Goal: Information Seeking & Learning: Learn about a topic

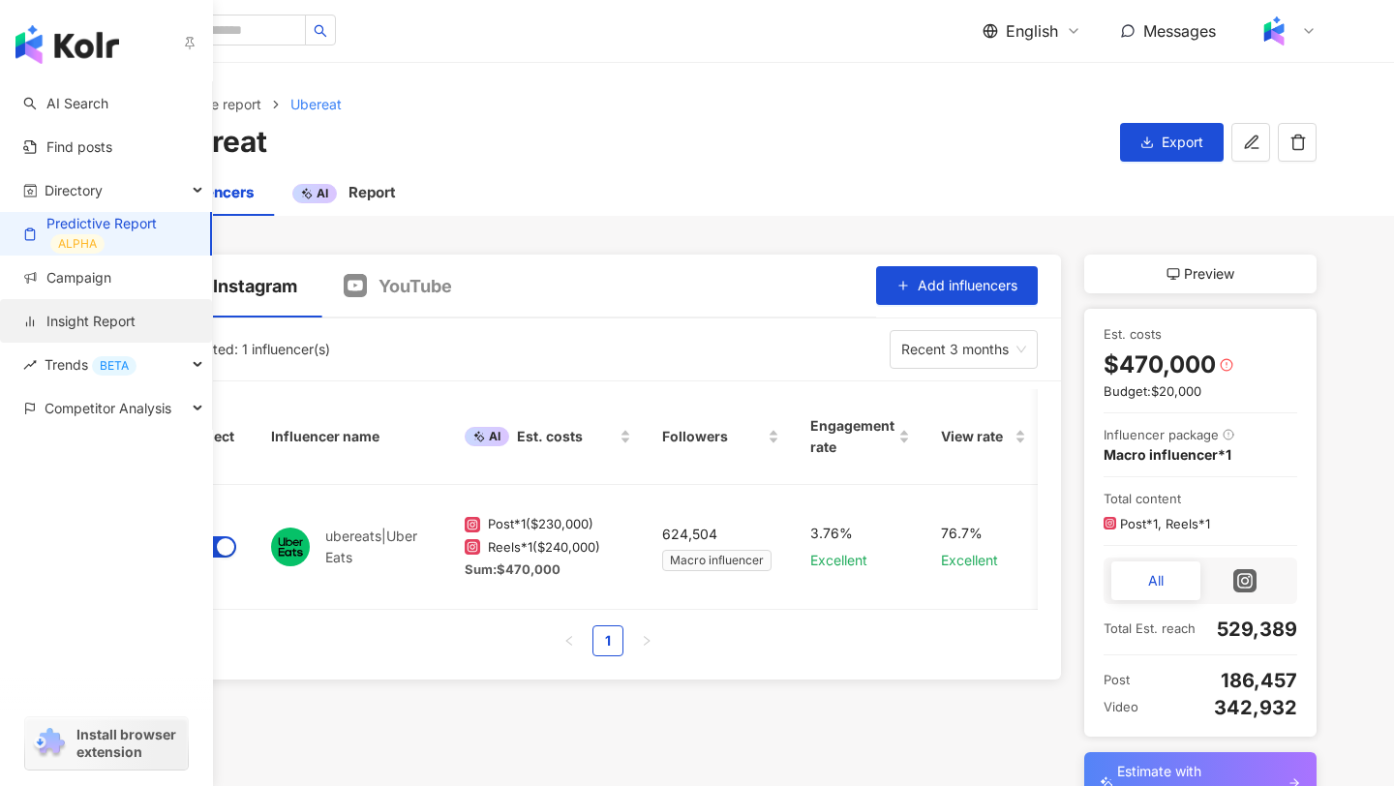
click at [110, 317] on link "Insight Report" at bounding box center [79, 321] width 112 height 19
click at [135, 410] on span "Competitor Analysis" at bounding box center [108, 408] width 127 height 44
click at [96, 423] on span "Competitor Analysis" at bounding box center [108, 408] width 127 height 44
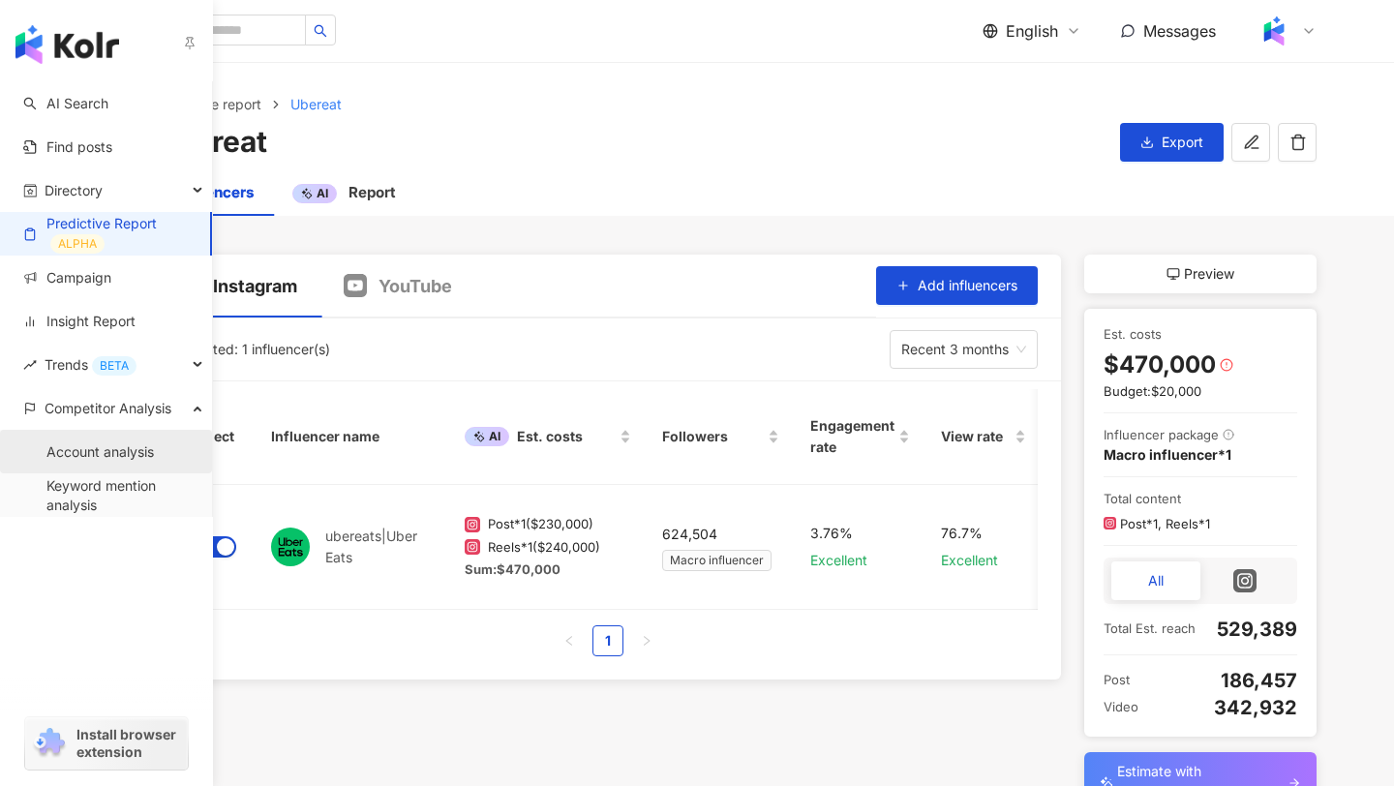
click at [154, 462] on link "Account analysis" at bounding box center [99, 451] width 107 height 19
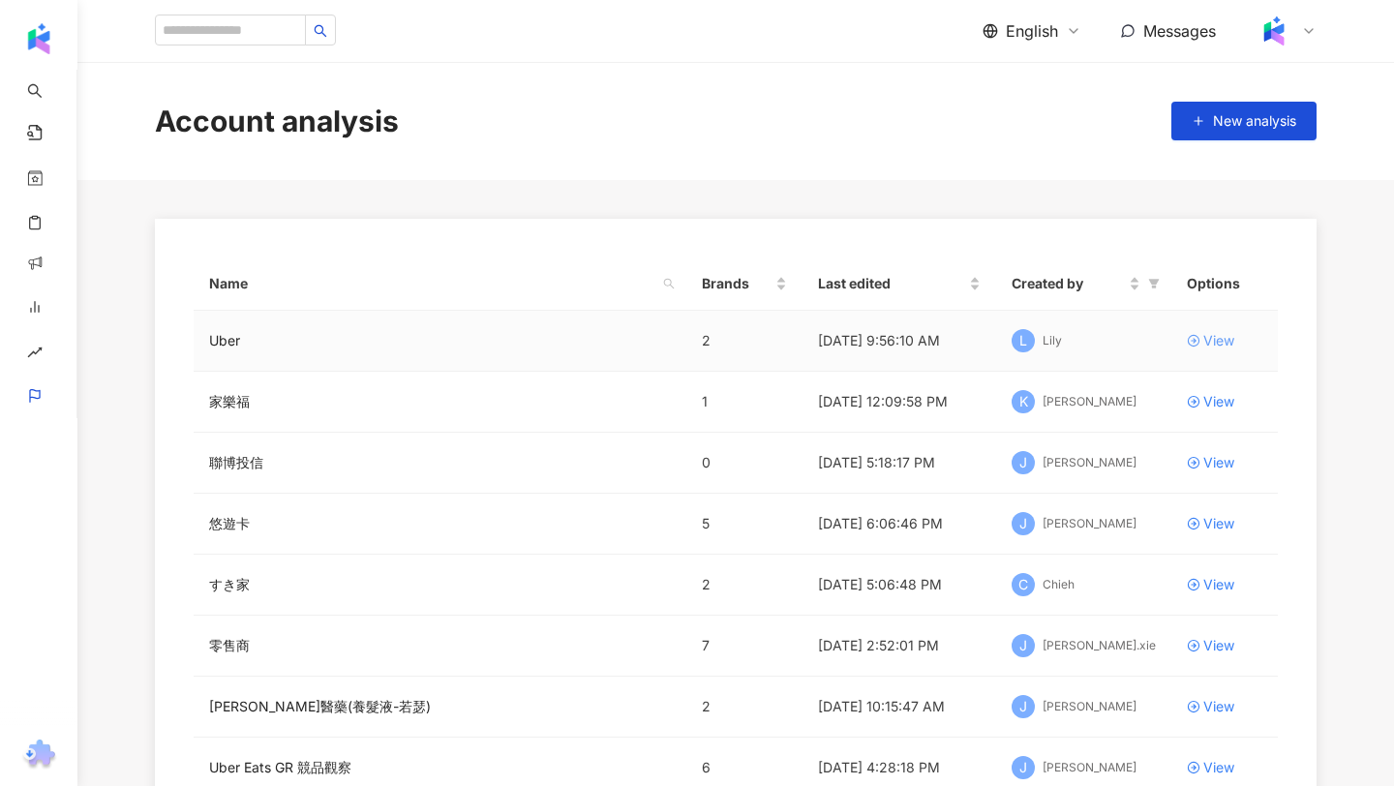
click at [1209, 333] on div "View" at bounding box center [1218, 340] width 31 height 21
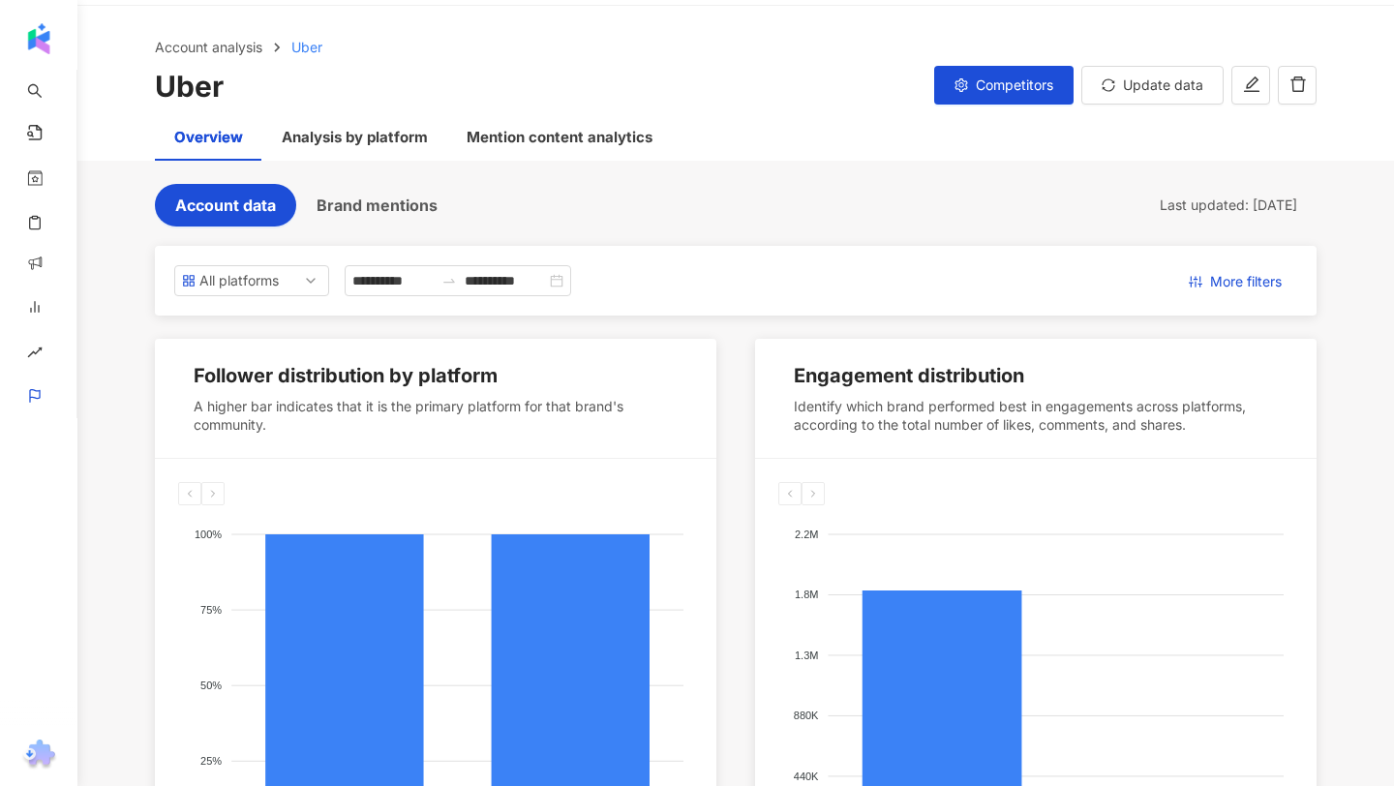
scroll to position [60, 0]
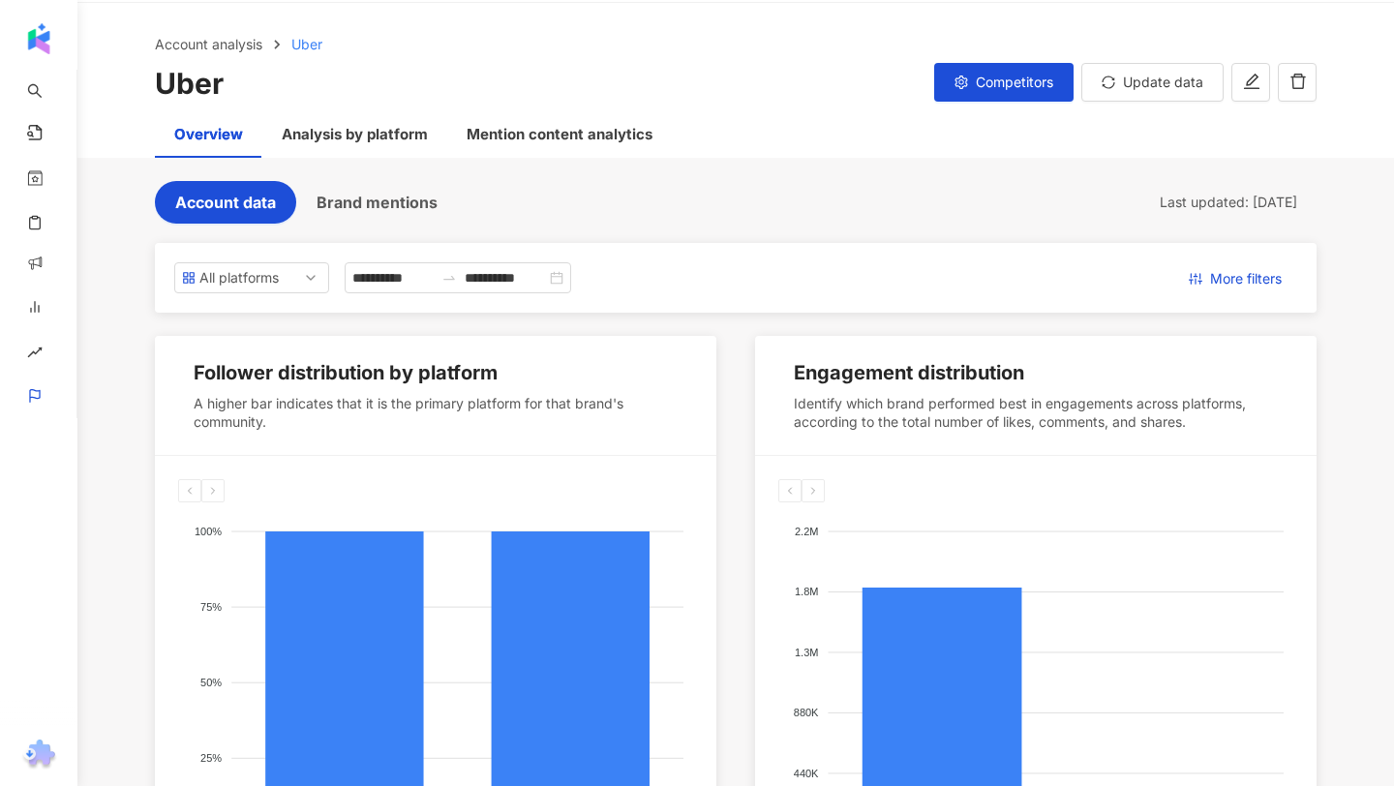
click at [1013, 59] on div "Account analysis Uber Uber Competitors Update data" at bounding box center [735, 69] width 1239 height 70
click at [1011, 76] on span "Competitors" at bounding box center [1014, 82] width 77 height 15
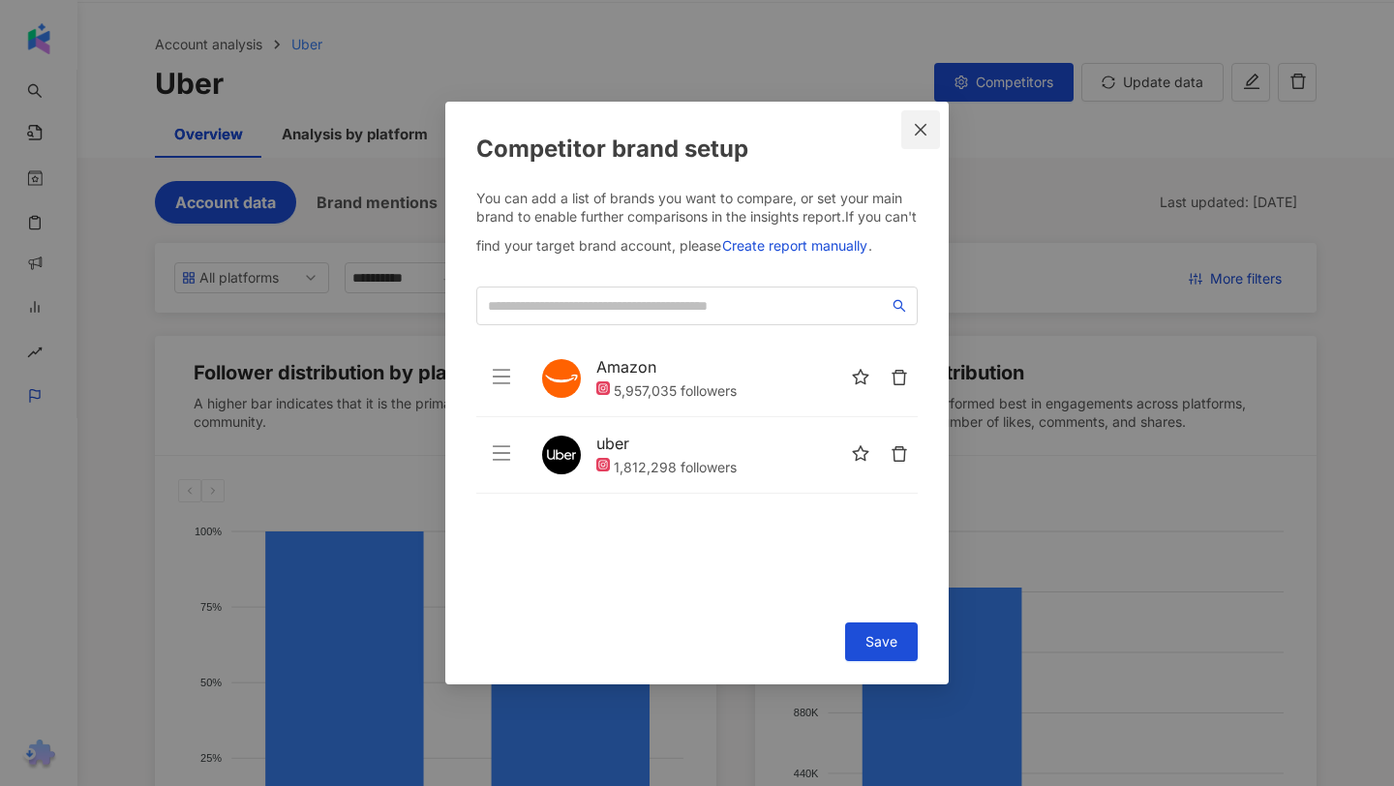
click at [921, 127] on icon "close" at bounding box center [920, 129] width 15 height 15
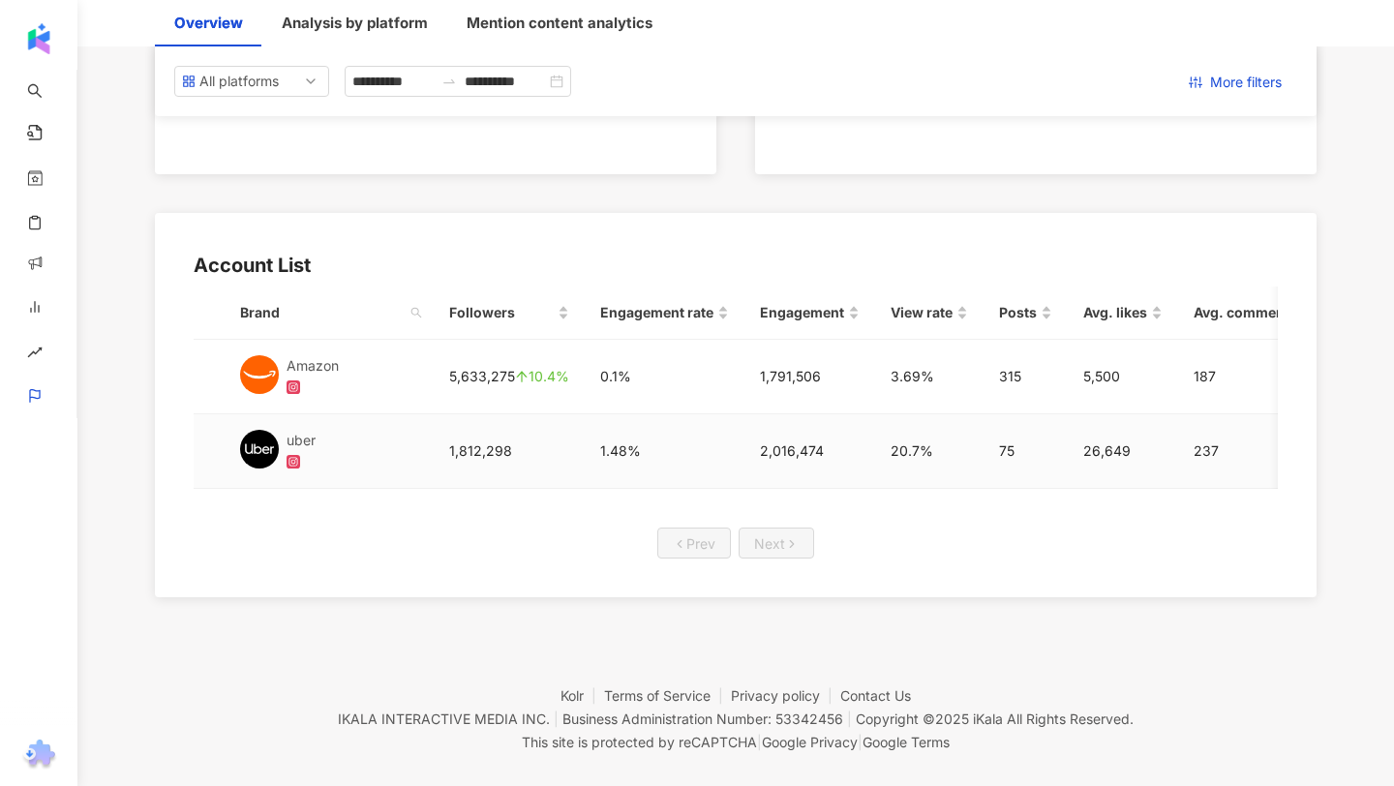
scroll to position [0, 0]
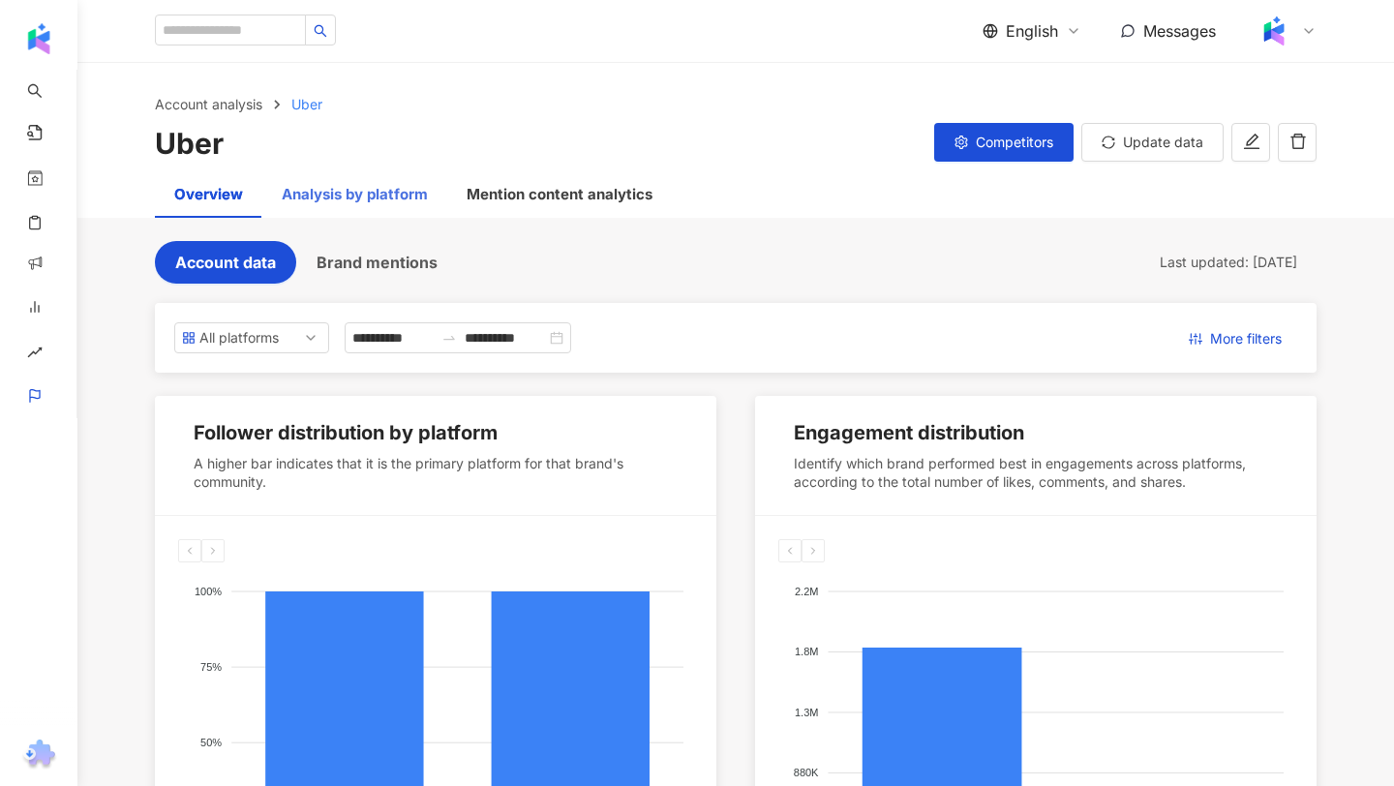
click at [357, 172] on div "Analysis by platform" at bounding box center [354, 194] width 185 height 46
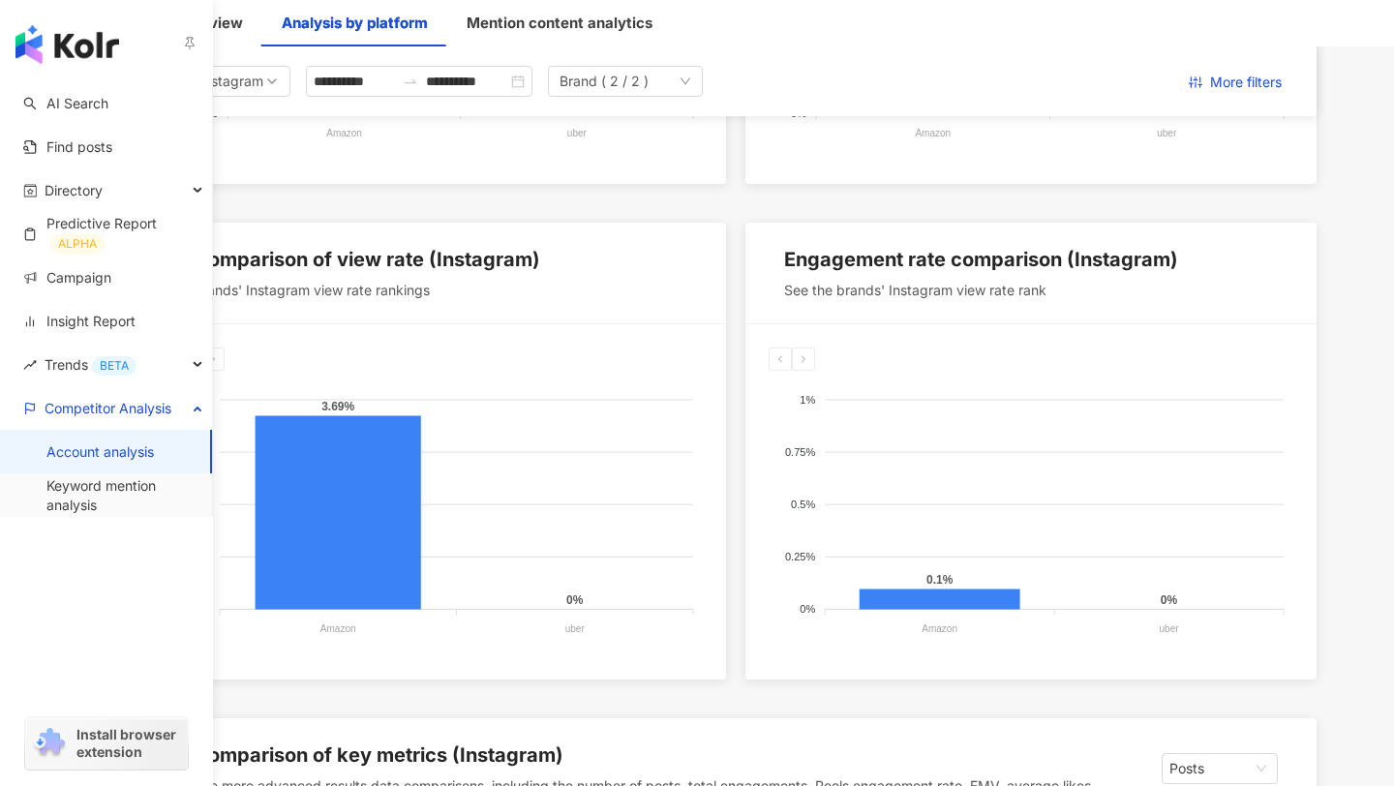
scroll to position [1235, 0]
click at [106, 407] on span "Competitor Analysis" at bounding box center [108, 408] width 127 height 44
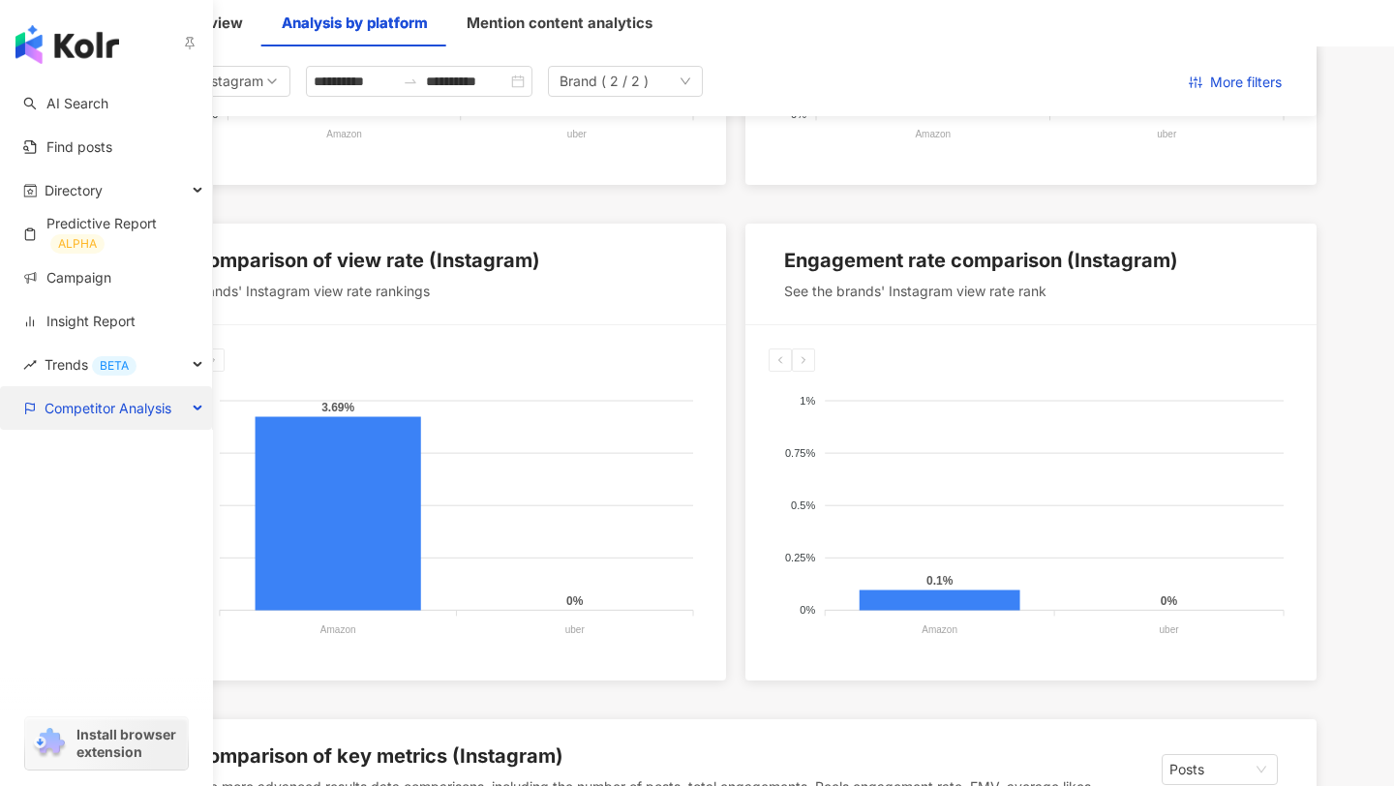
click at [106, 407] on span "Competitor Analysis" at bounding box center [108, 408] width 127 height 44
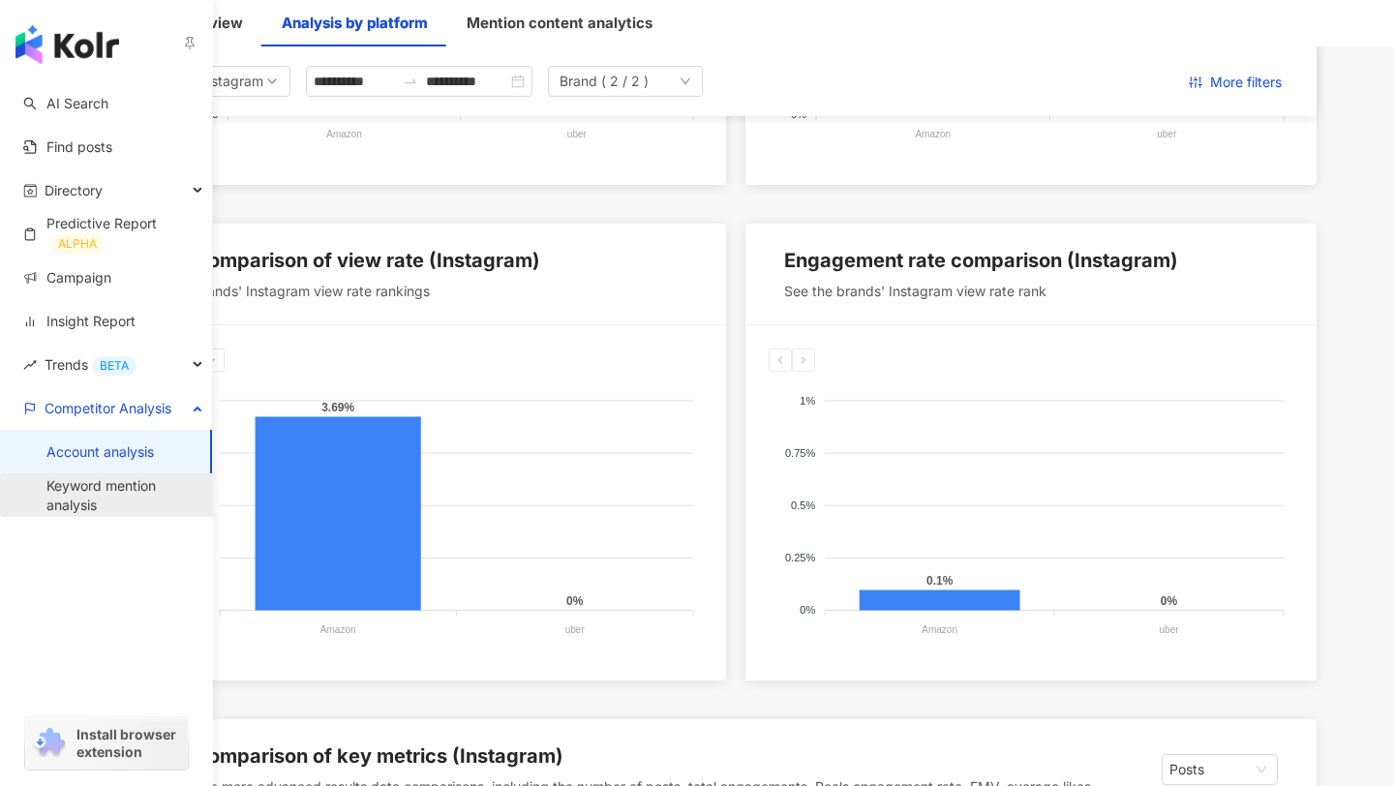
click at [107, 510] on link "Keyword mention analysis" at bounding box center [121, 495] width 150 height 38
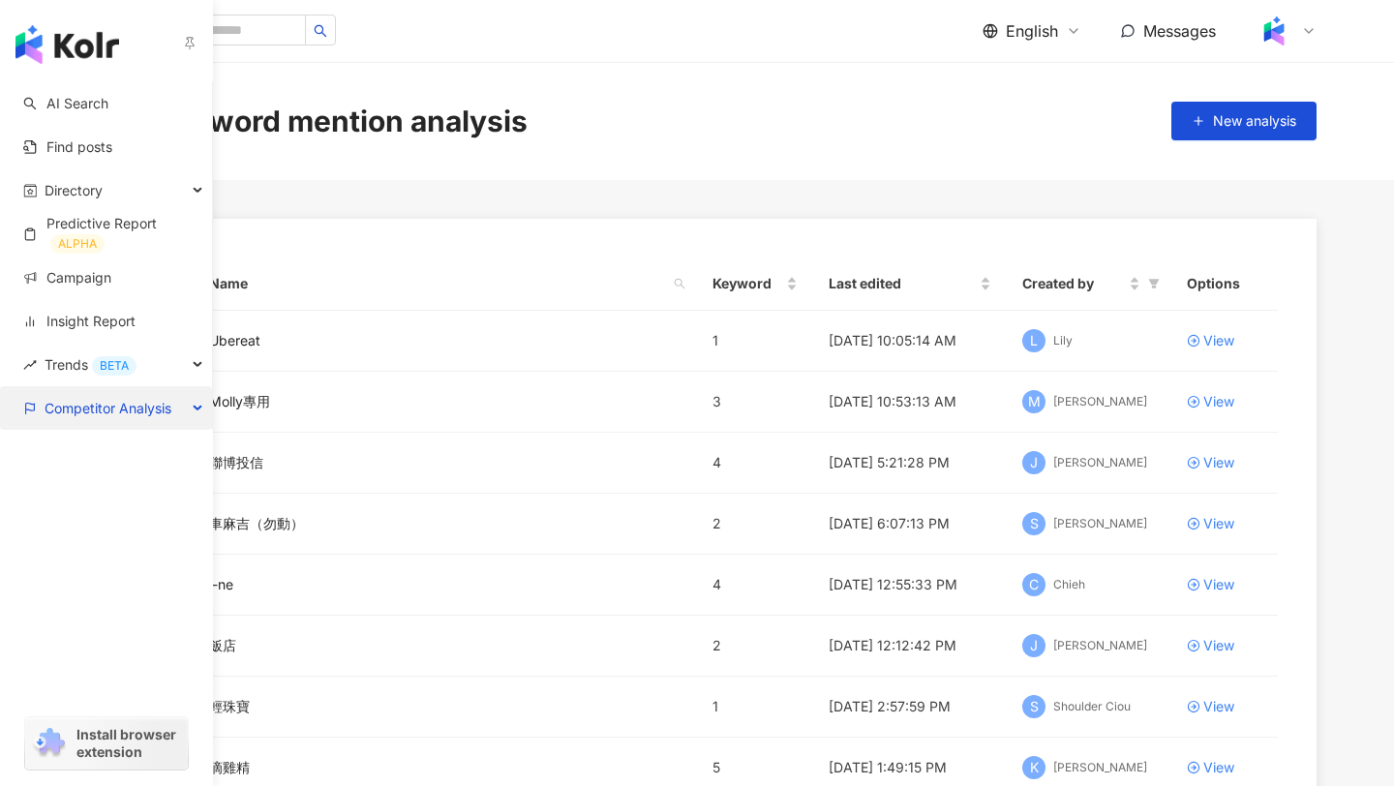
click at [131, 400] on span "Competitor Analysis" at bounding box center [108, 408] width 127 height 44
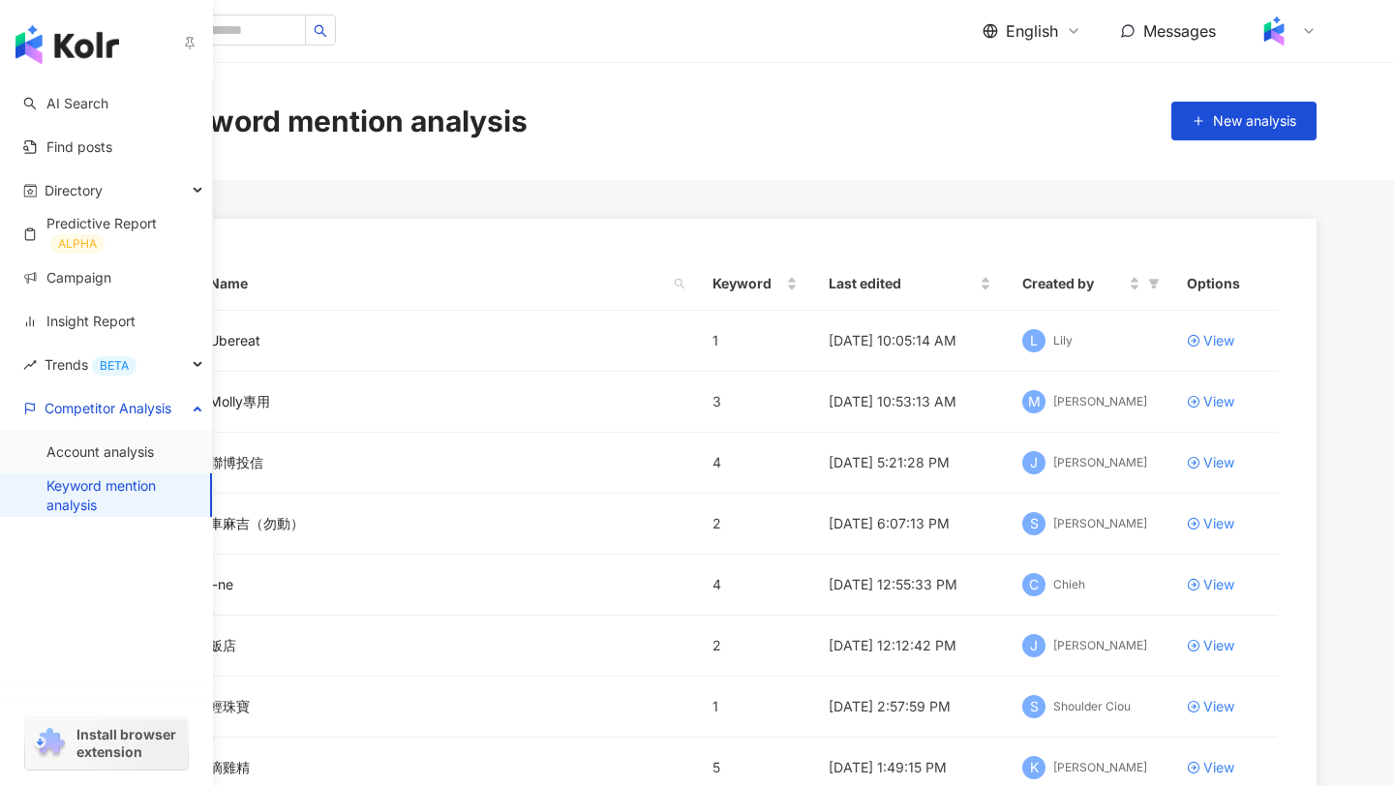
click at [130, 489] on link "Keyword mention analysis" at bounding box center [120, 495] width 148 height 38
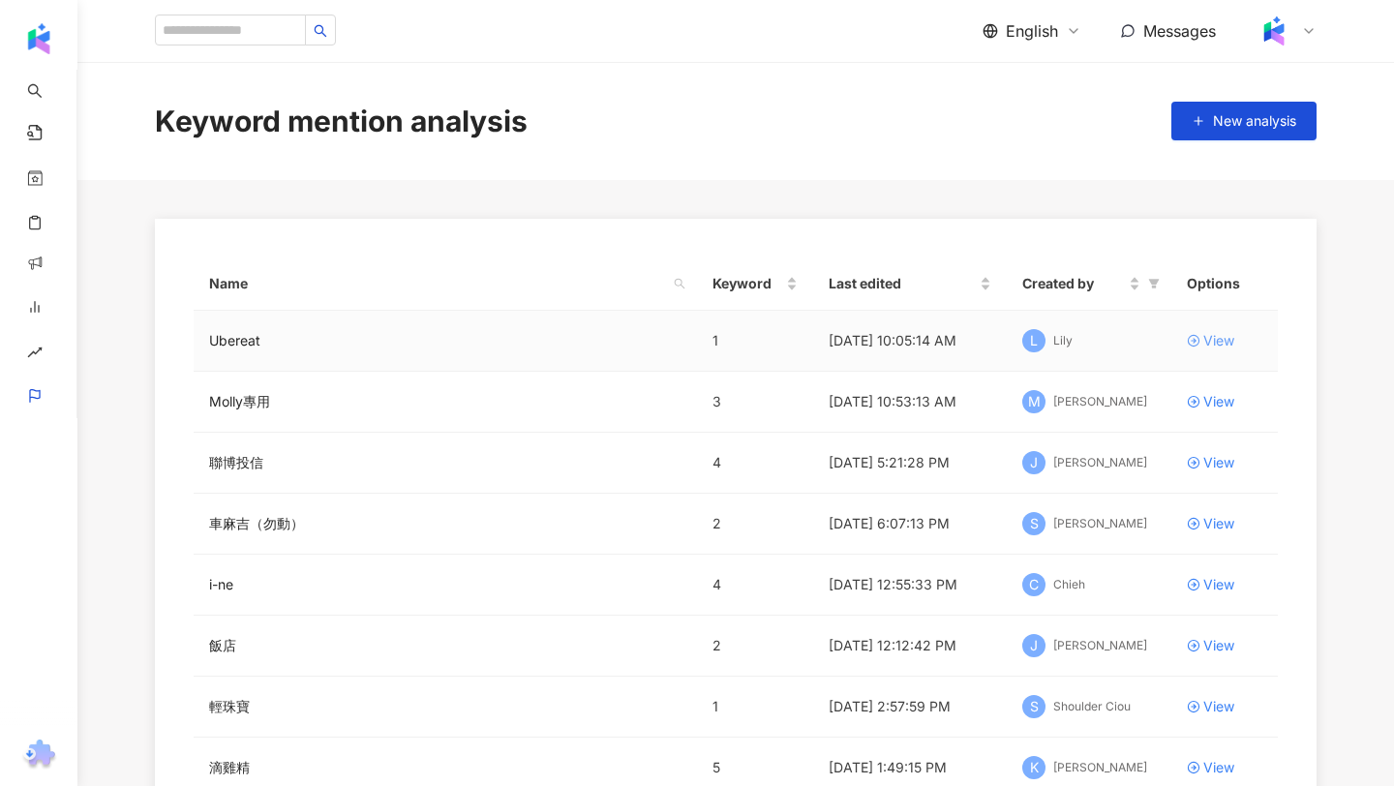
click at [1214, 348] on div "View" at bounding box center [1218, 340] width 31 height 21
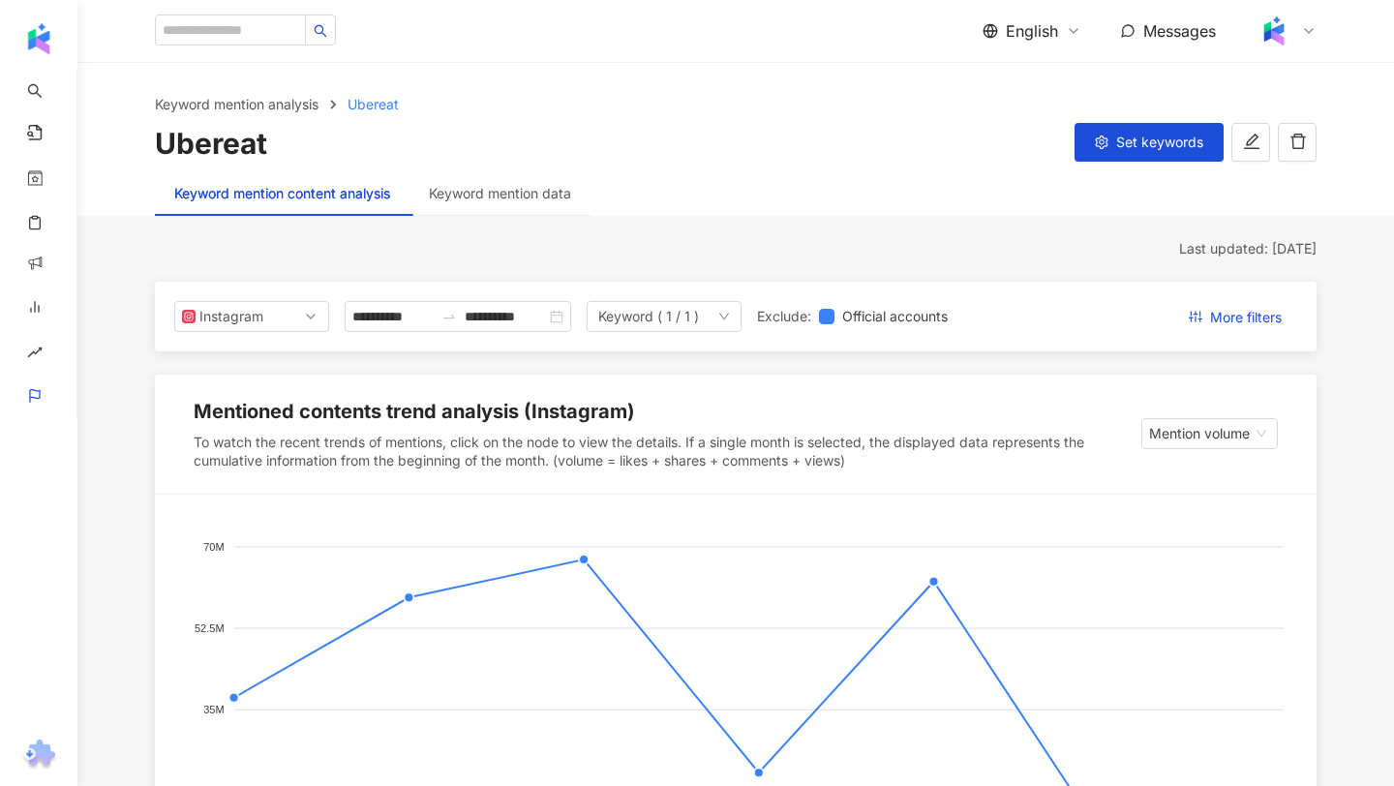
scroll to position [6, 0]
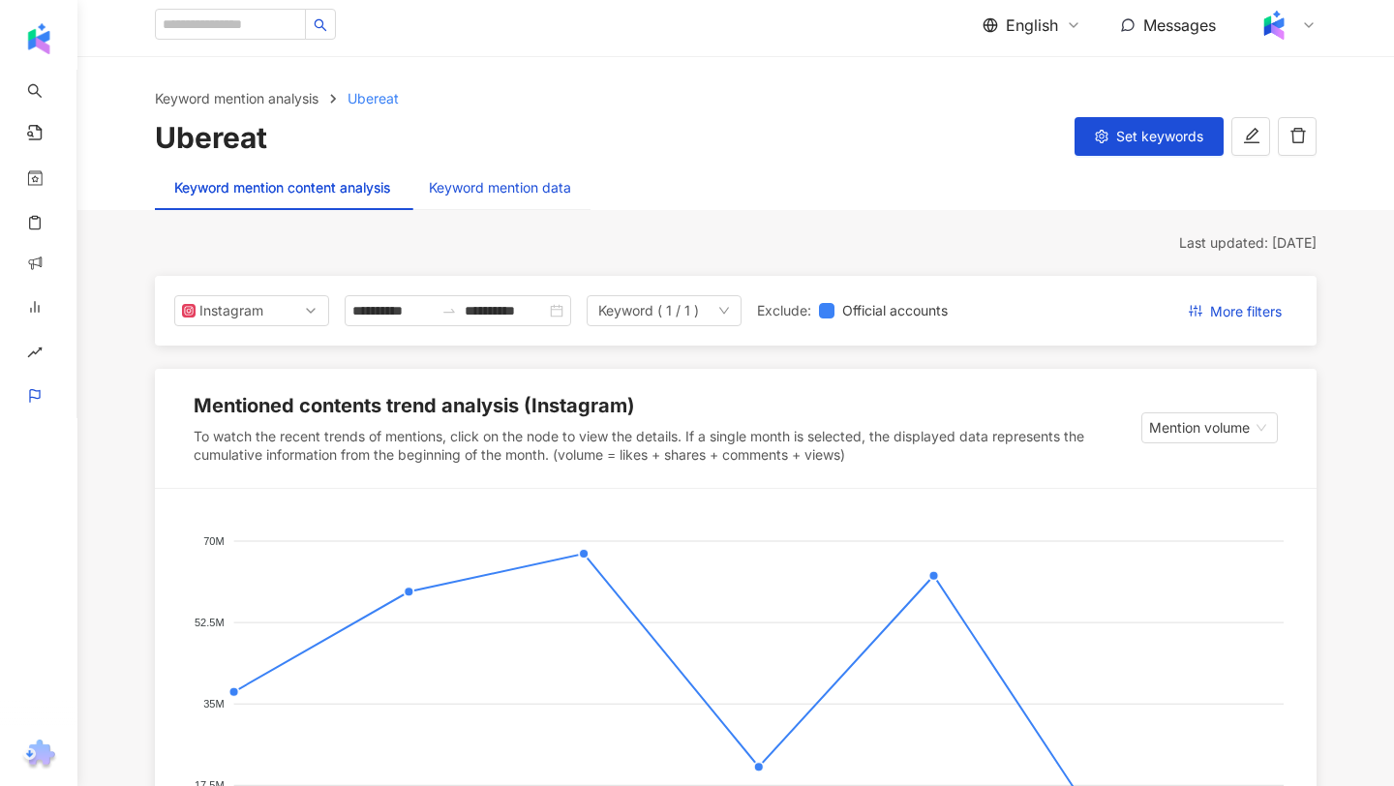
click at [478, 195] on div "Keyword mention data" at bounding box center [500, 187] width 142 height 21
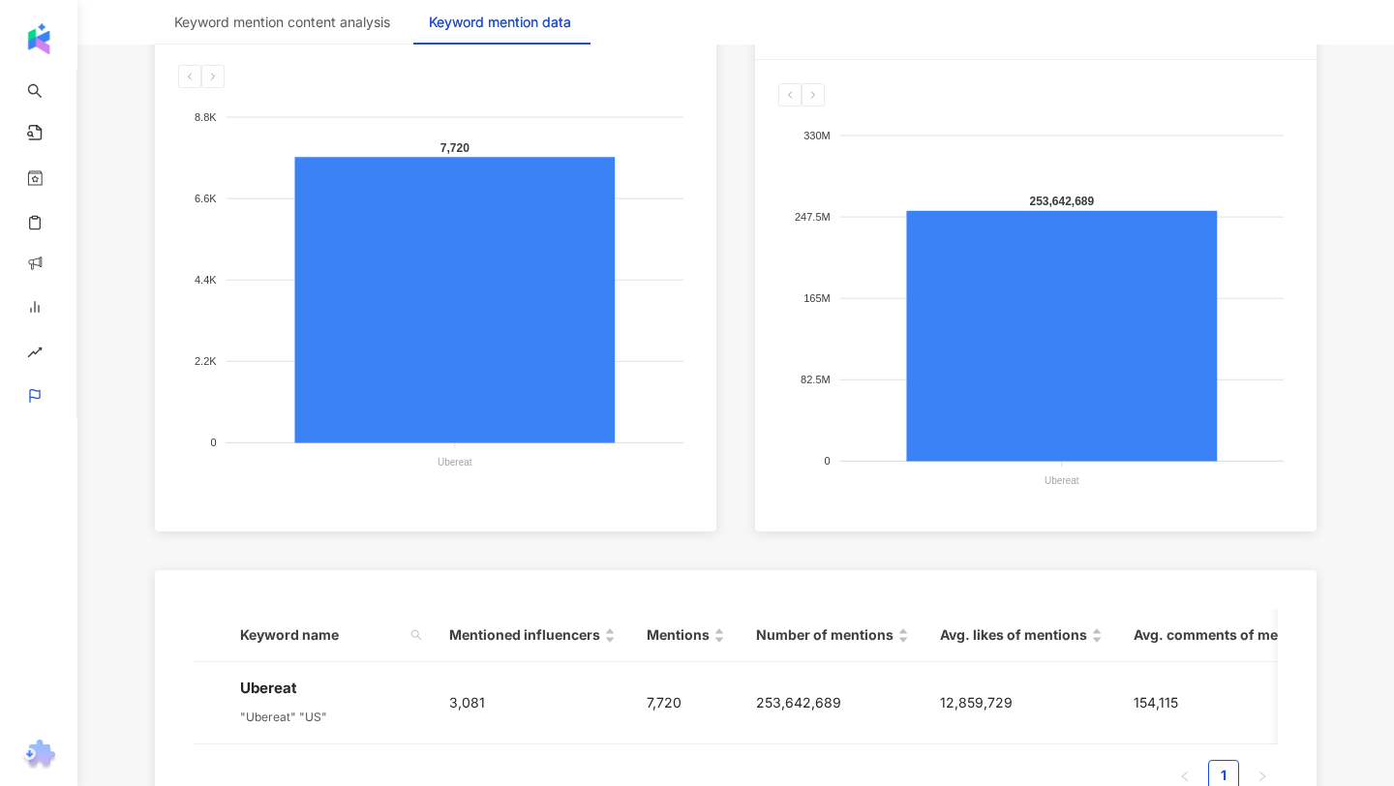
scroll to position [804, 0]
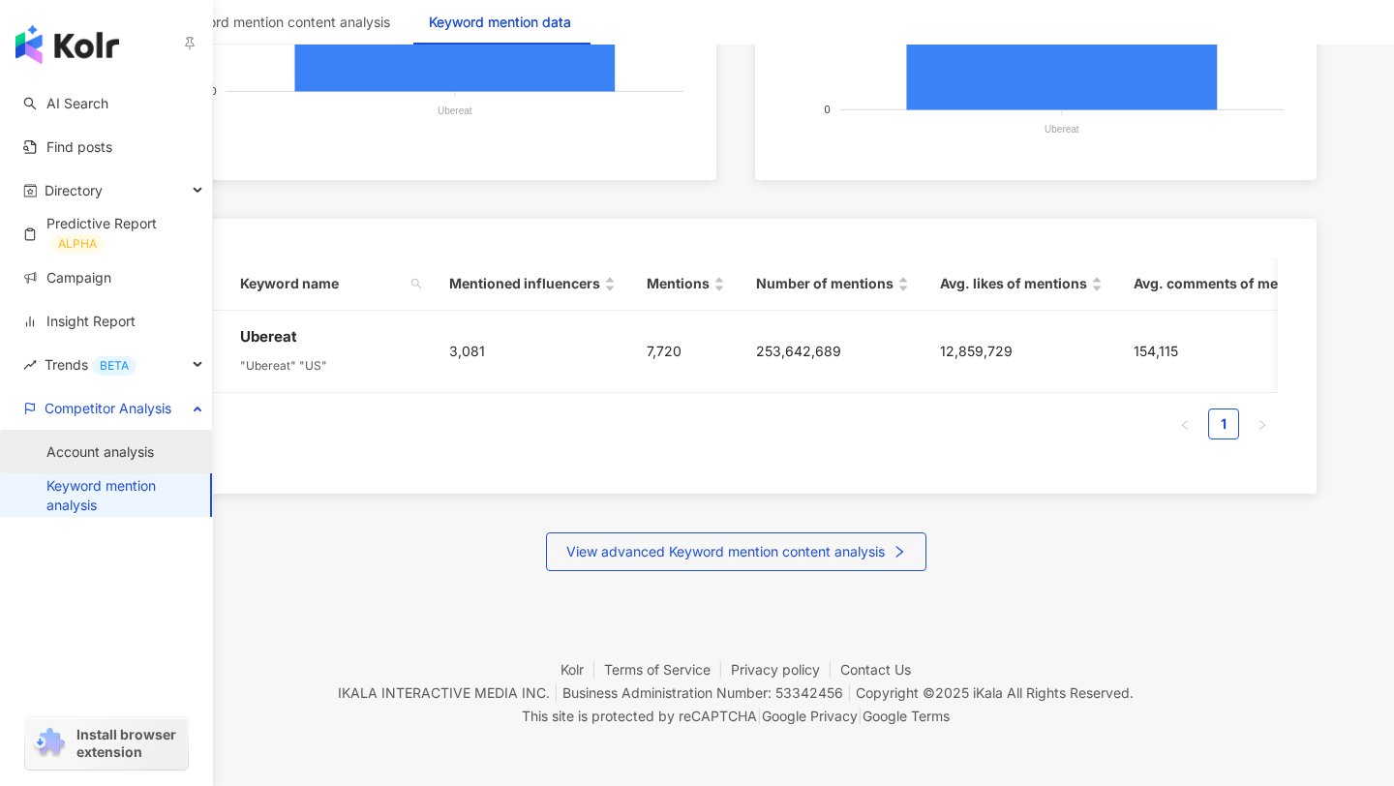
click at [108, 460] on link "Account analysis" at bounding box center [99, 451] width 107 height 19
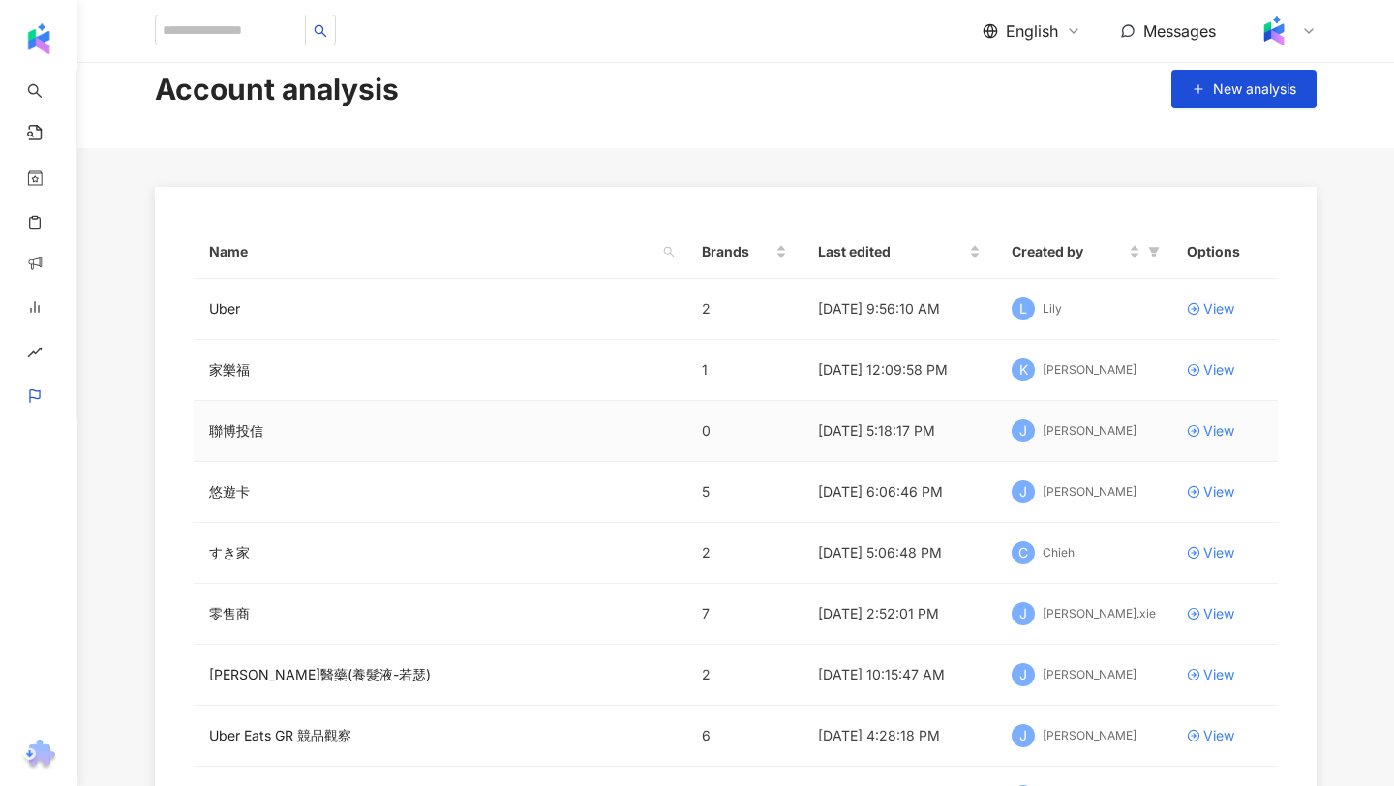
scroll to position [50, 0]
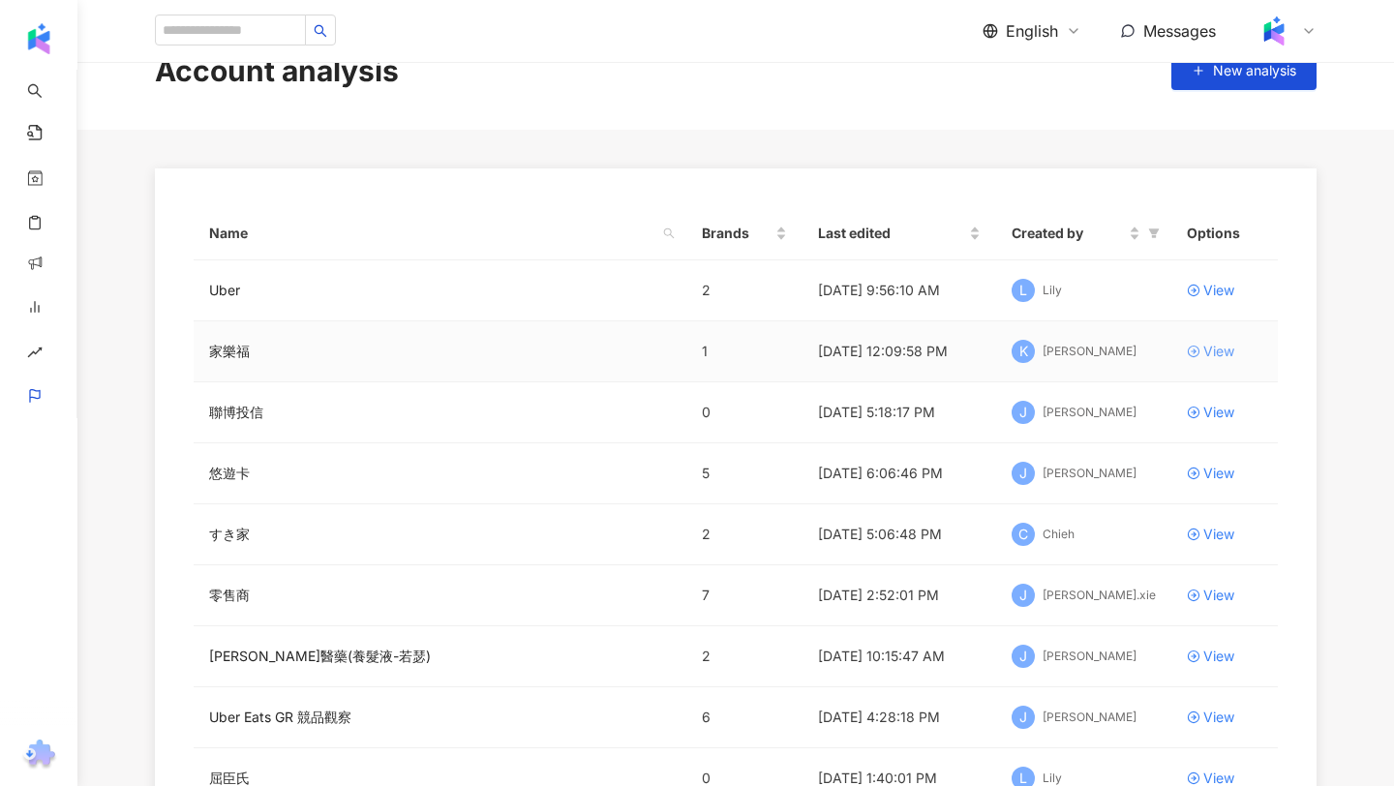
click at [1218, 348] on div "View" at bounding box center [1218, 351] width 31 height 21
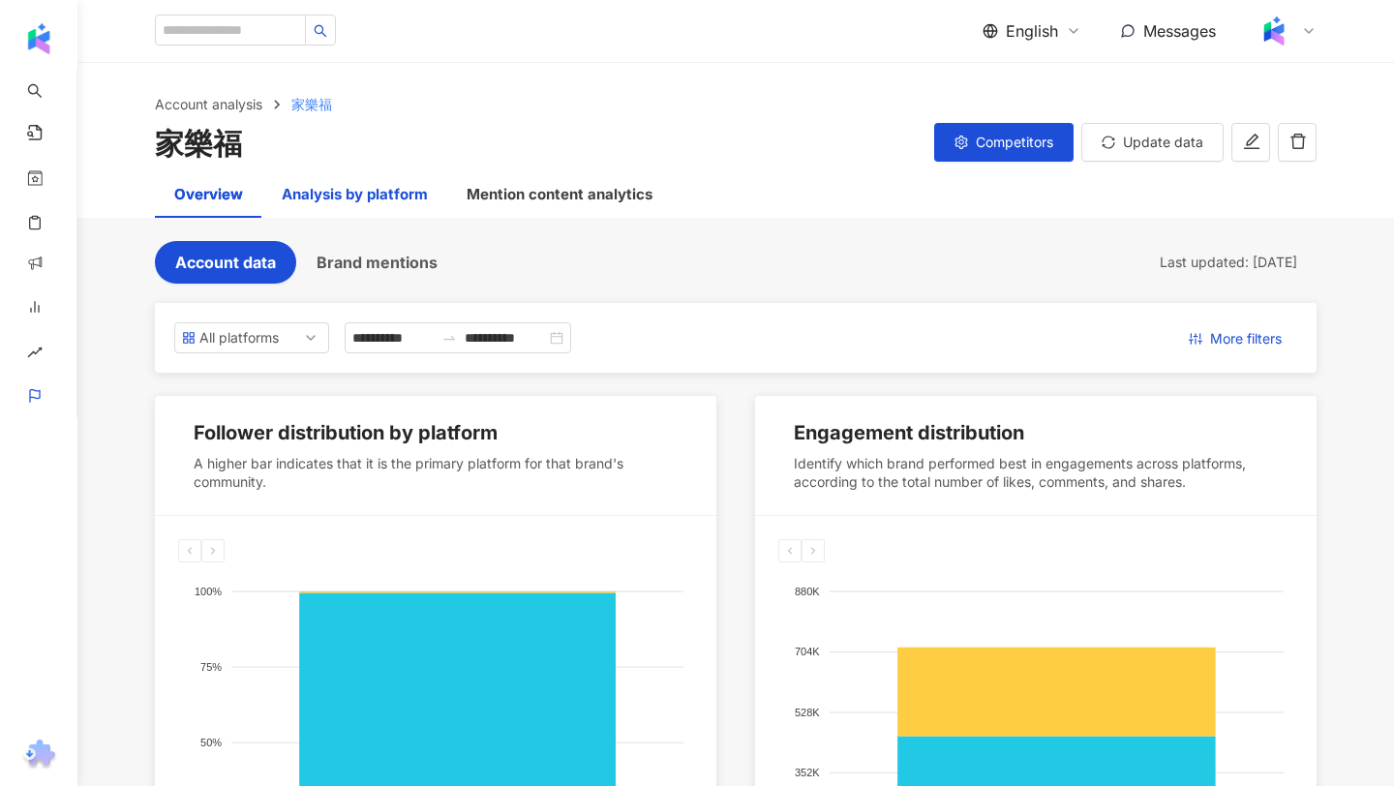
click at [370, 189] on div "Analysis by platform" at bounding box center [355, 194] width 146 height 23
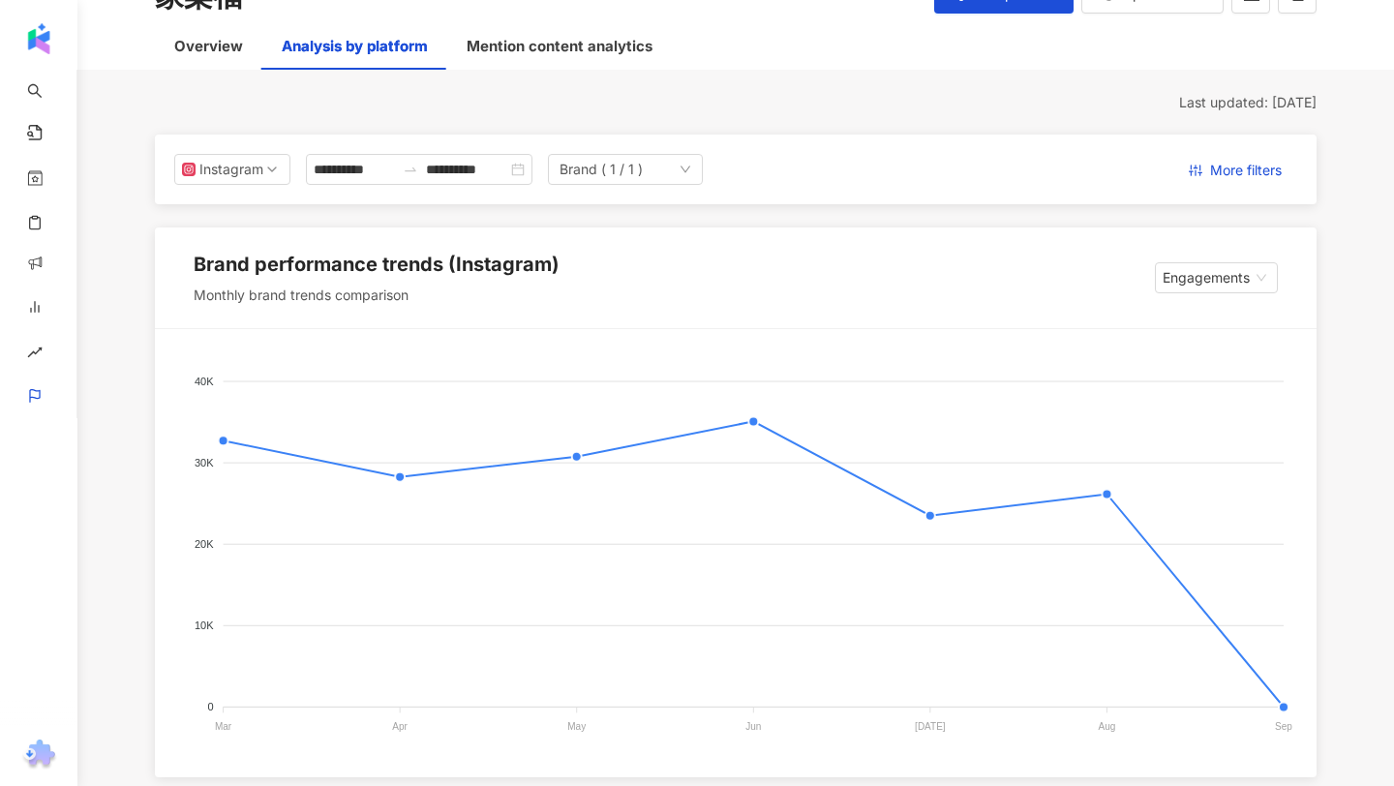
scroll to position [119, 0]
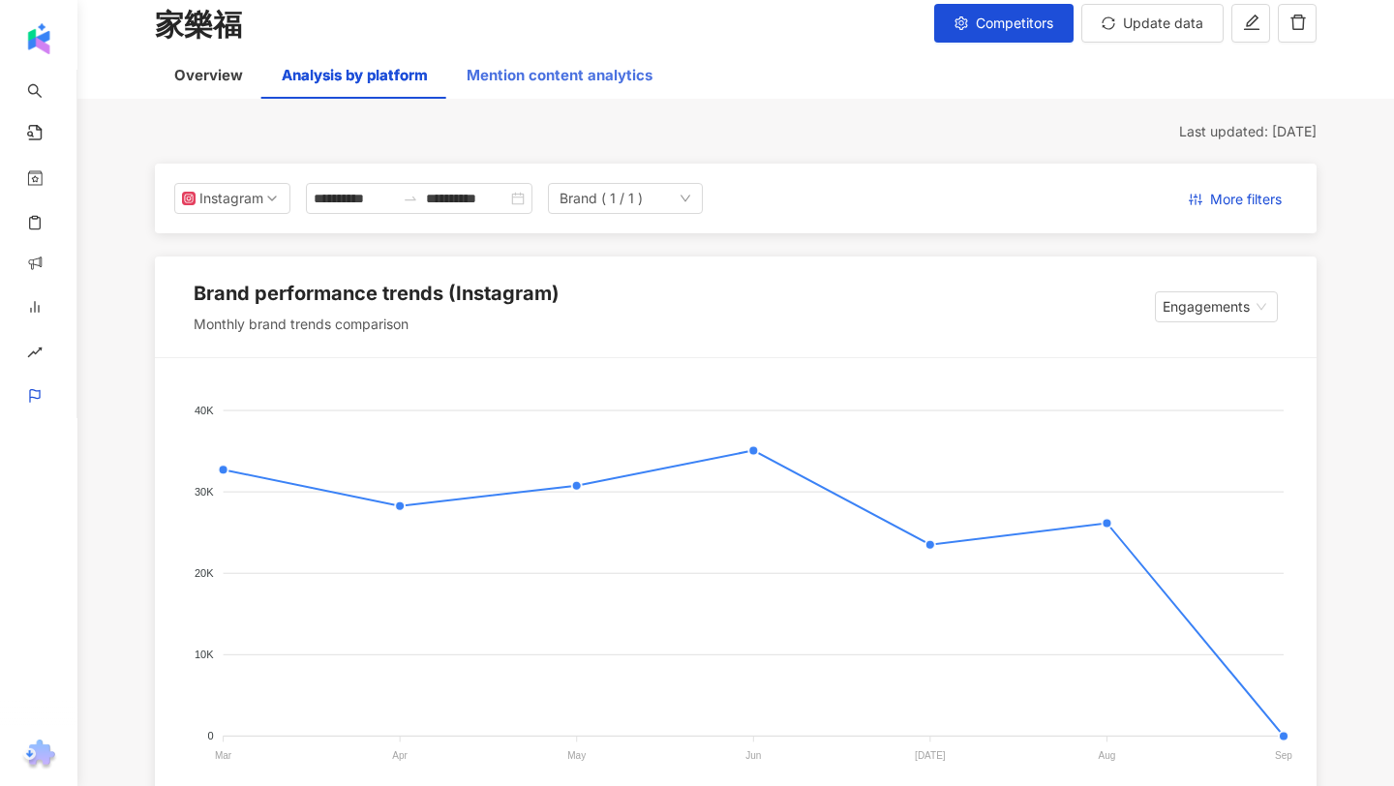
click at [567, 62] on div "Mention content analytics" at bounding box center [559, 75] width 225 height 46
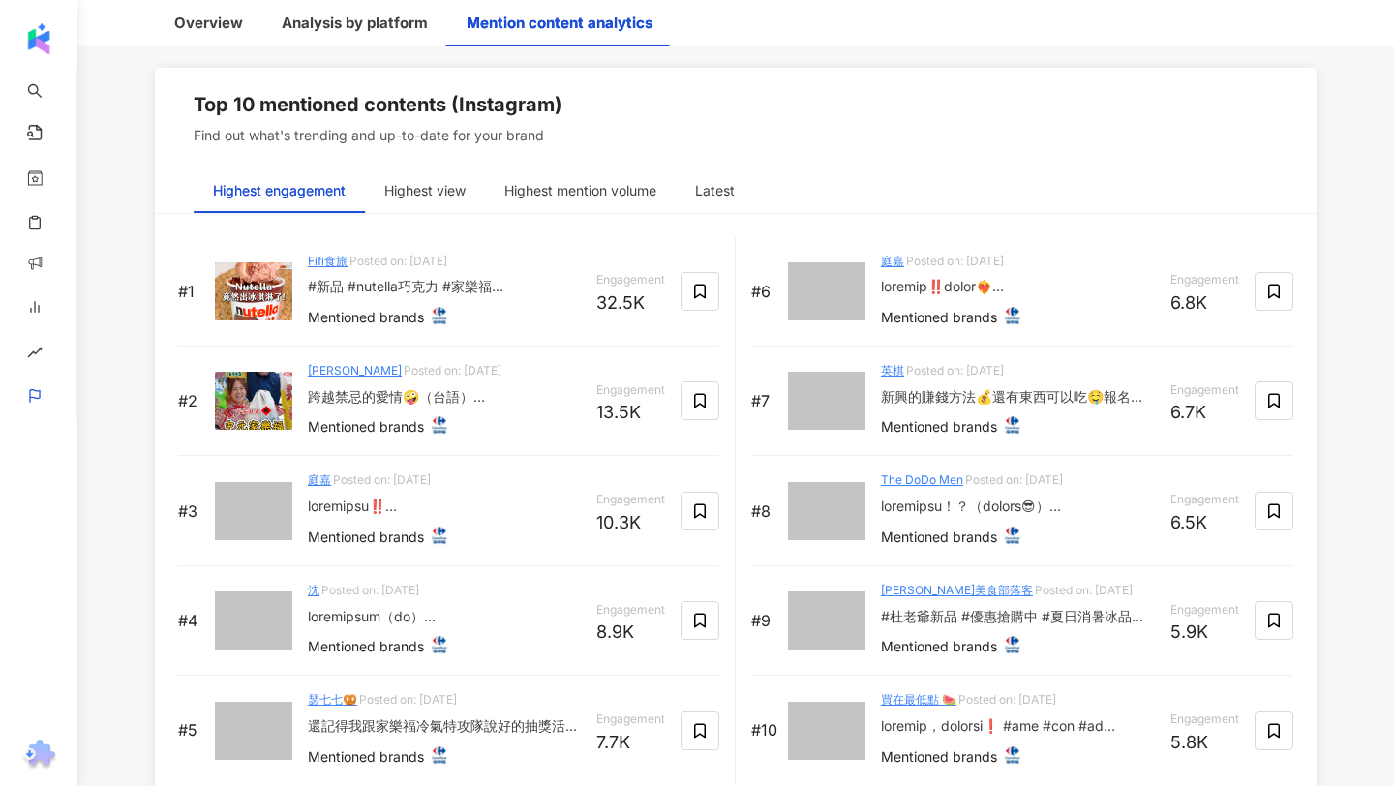
scroll to position [3069, 0]
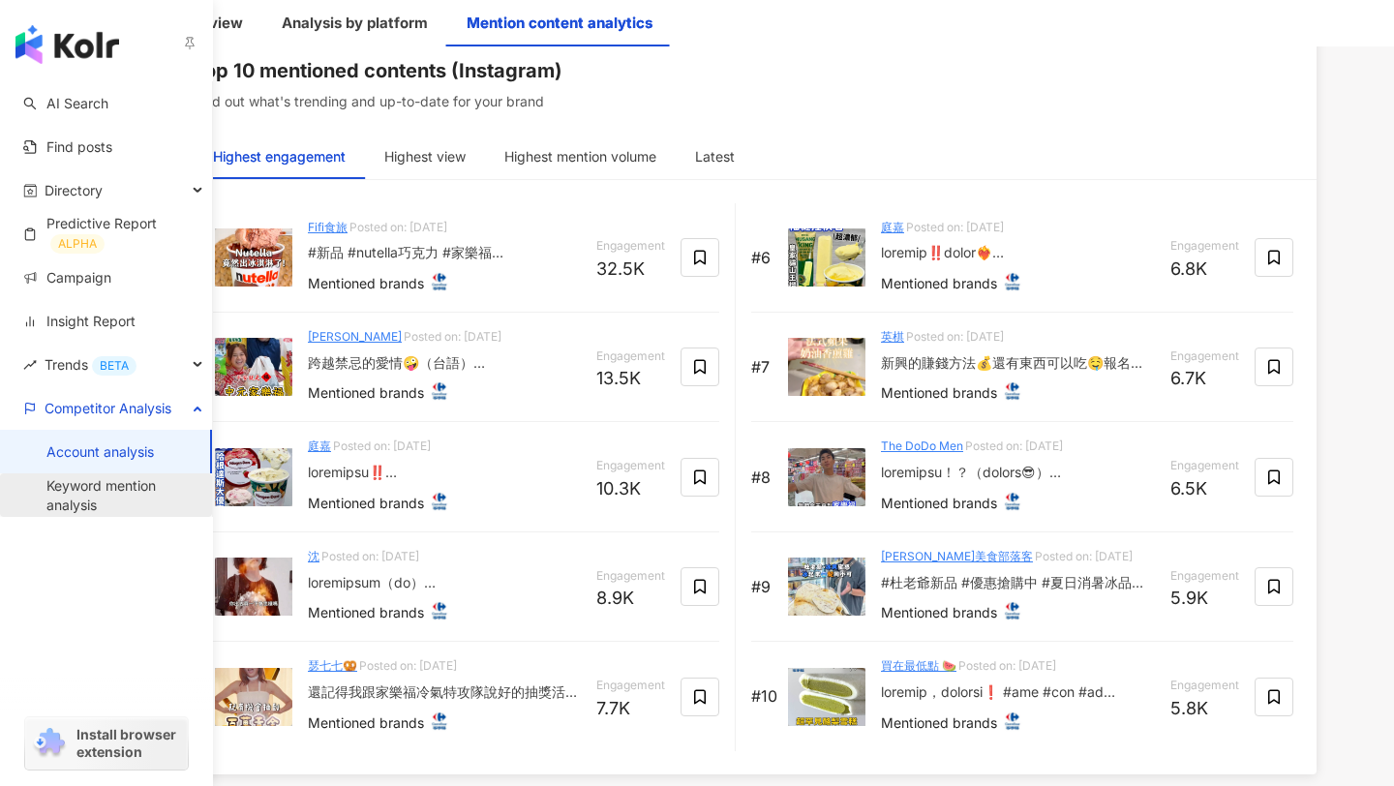
click at [81, 484] on link "Keyword mention analysis" at bounding box center [121, 495] width 150 height 38
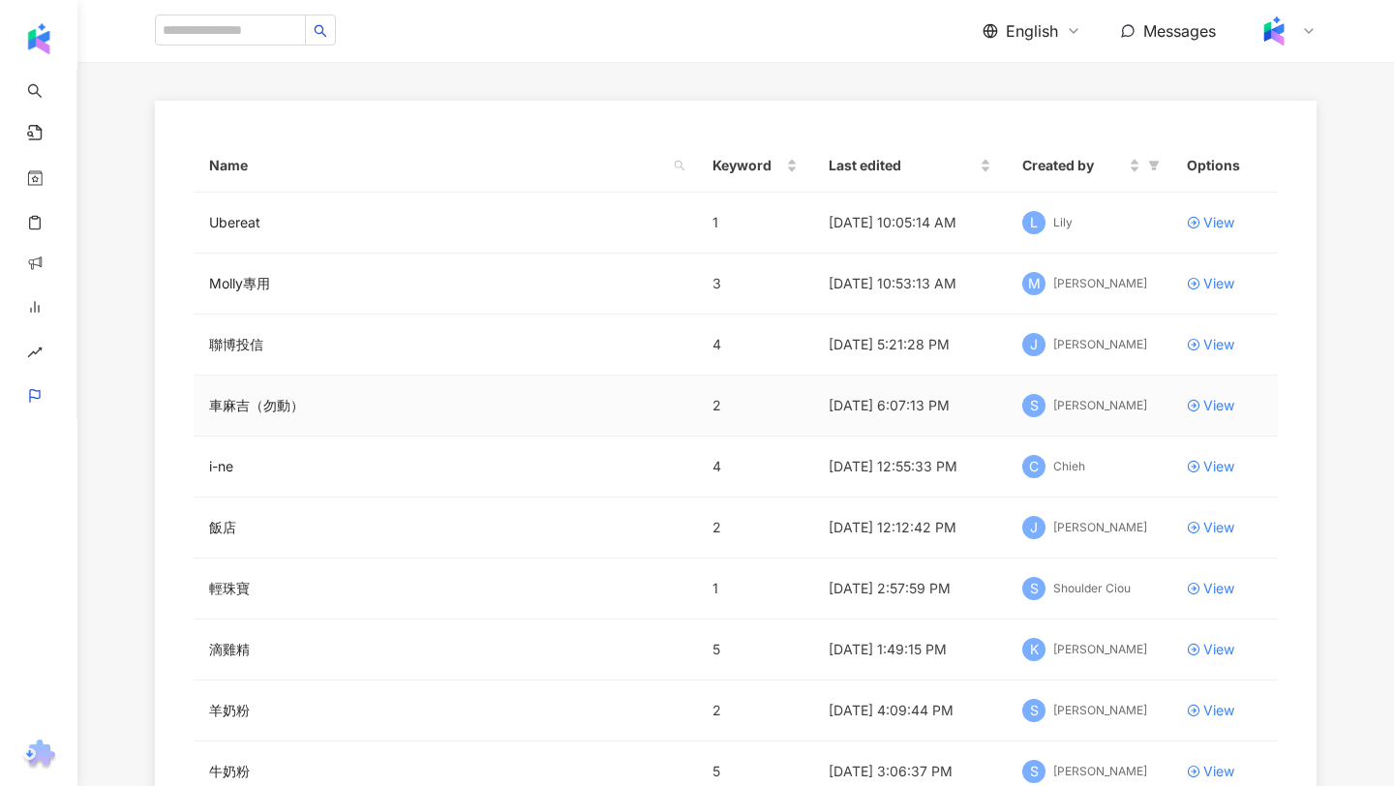
scroll to position [120, 0]
click at [1227, 213] on div "View" at bounding box center [1218, 220] width 31 height 21
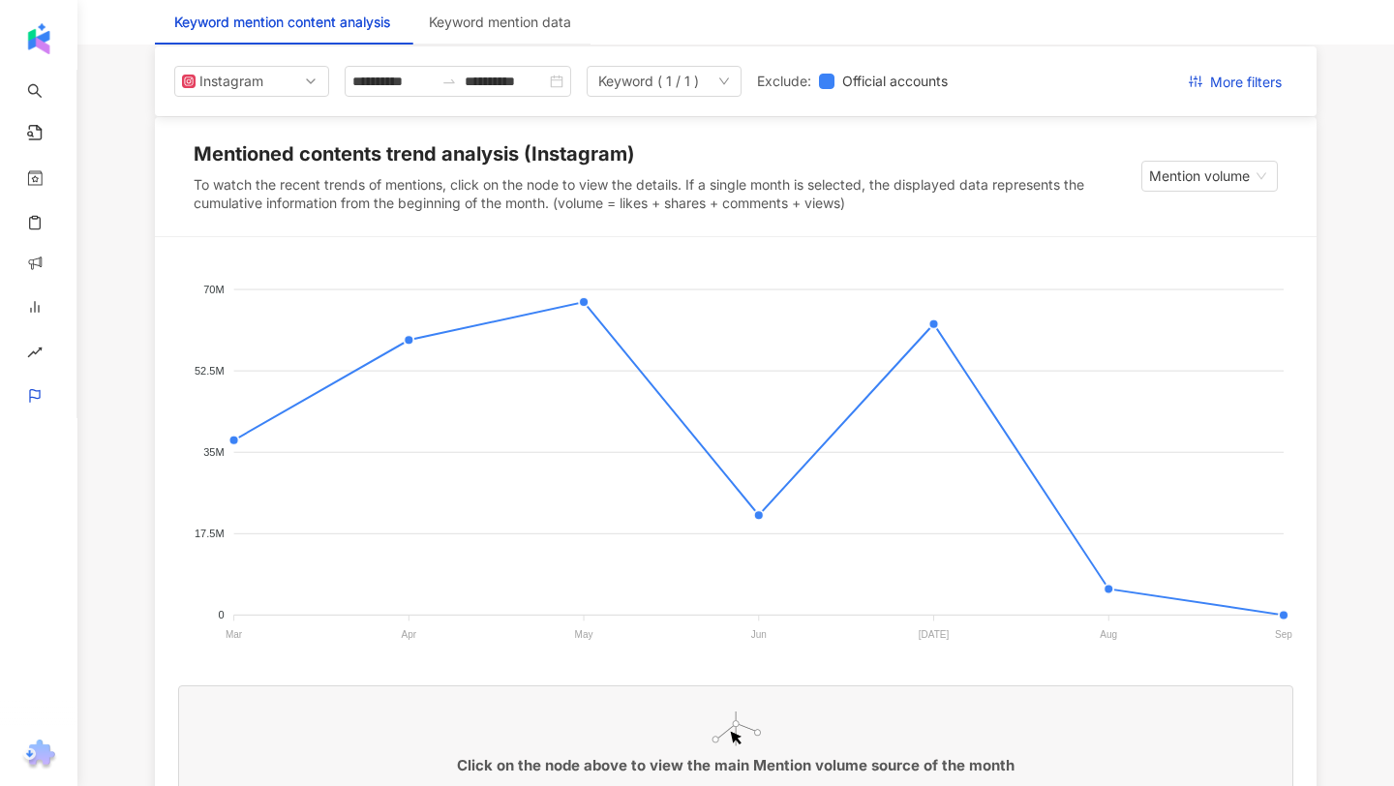
scroll to position [310, 0]
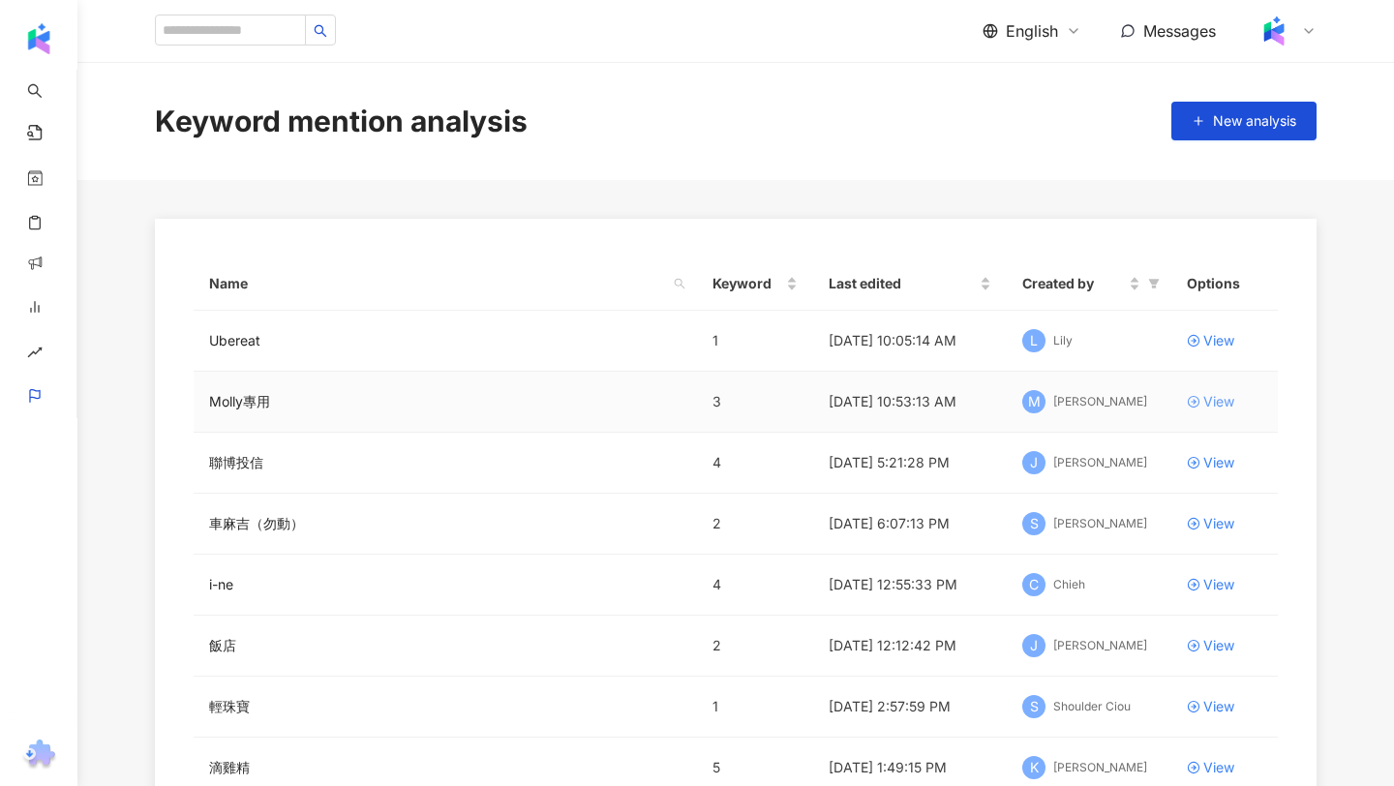
click at [1204, 398] on div "View" at bounding box center [1218, 401] width 31 height 21
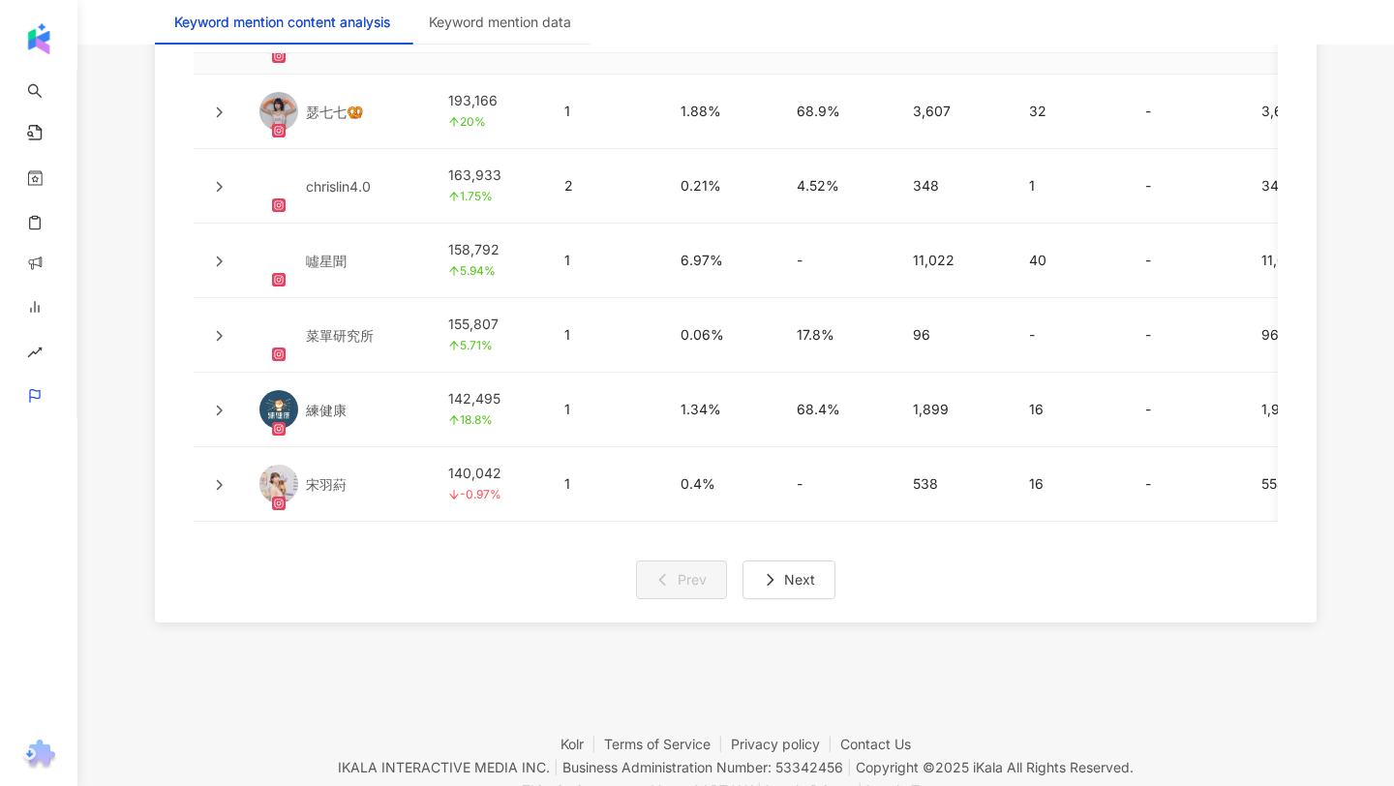
scroll to position [4978, 0]
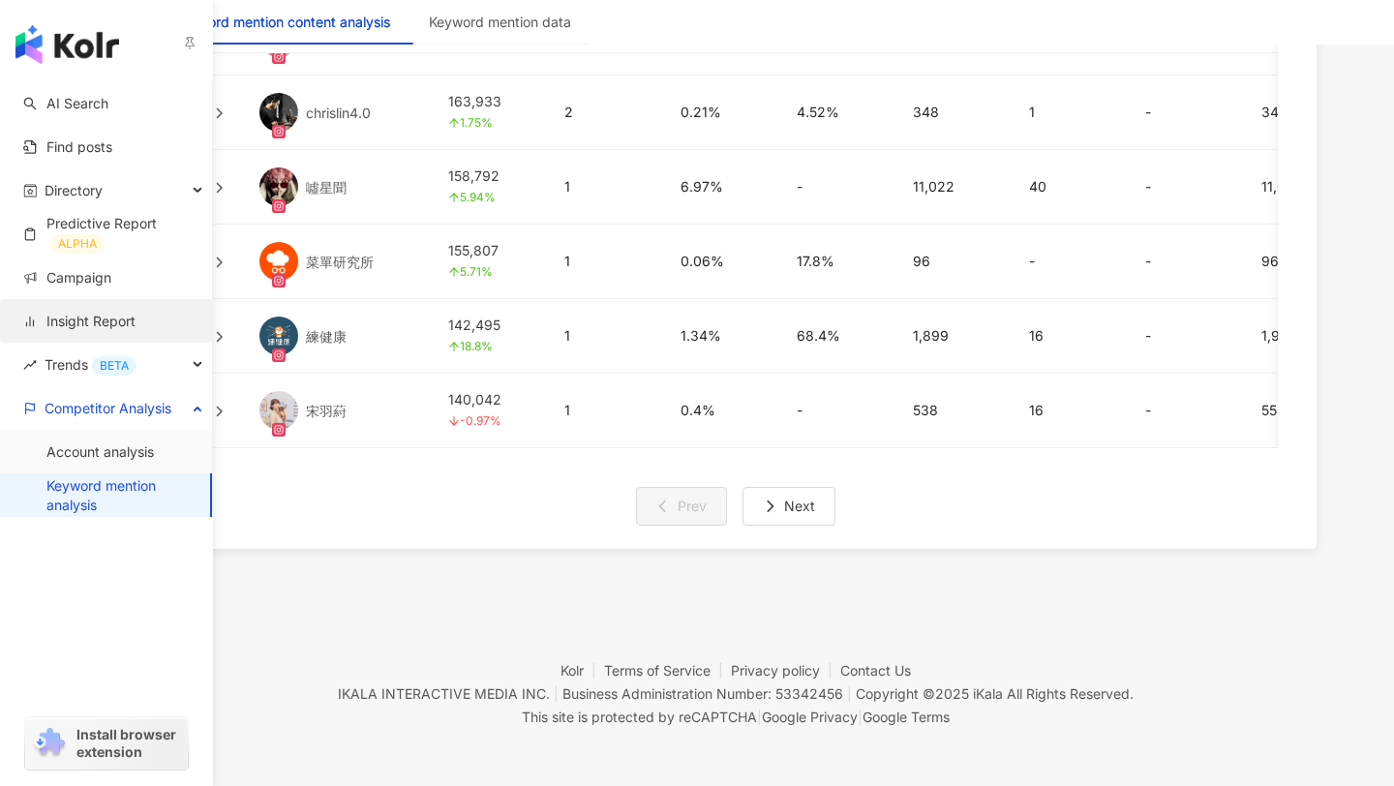
click at [128, 317] on link "Insight Report" at bounding box center [79, 321] width 112 height 19
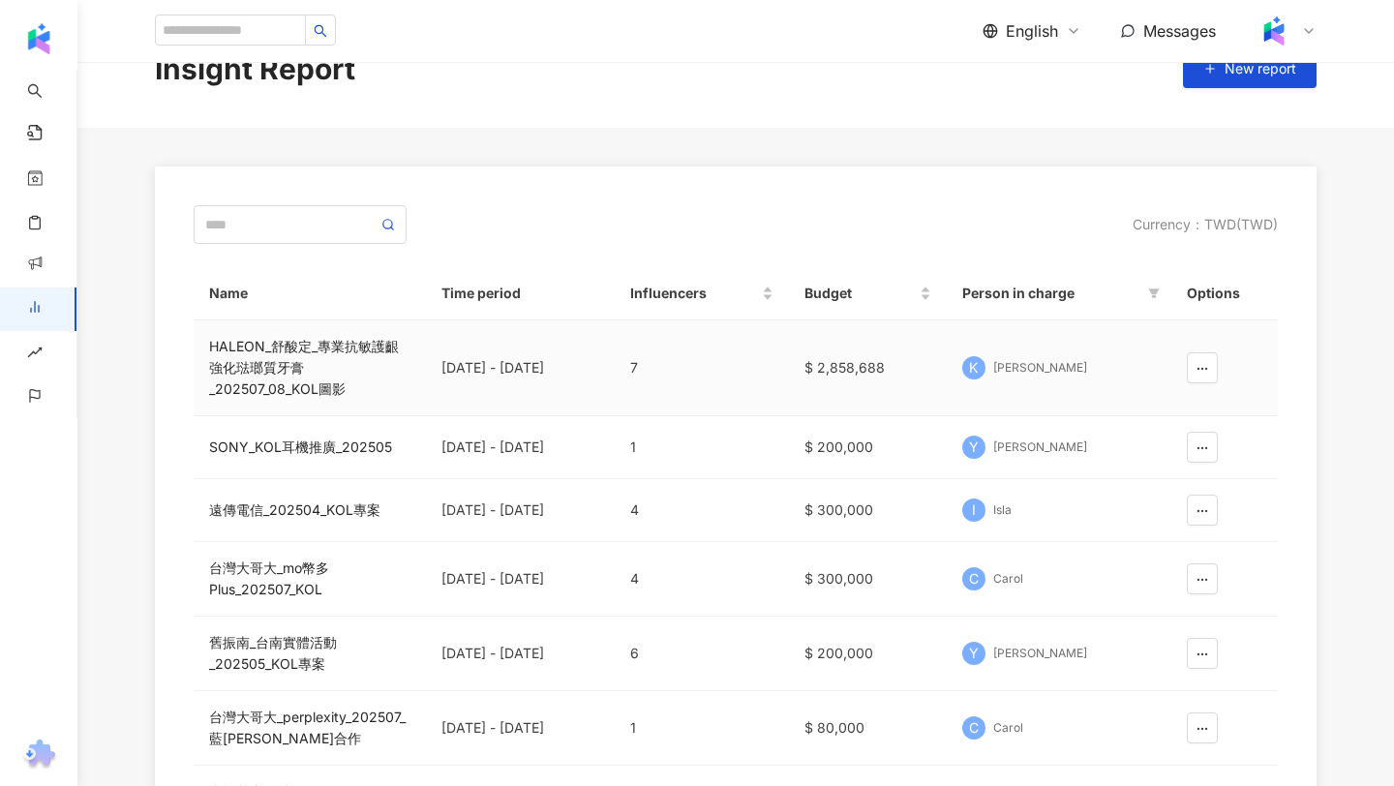
scroll to position [80, 0]
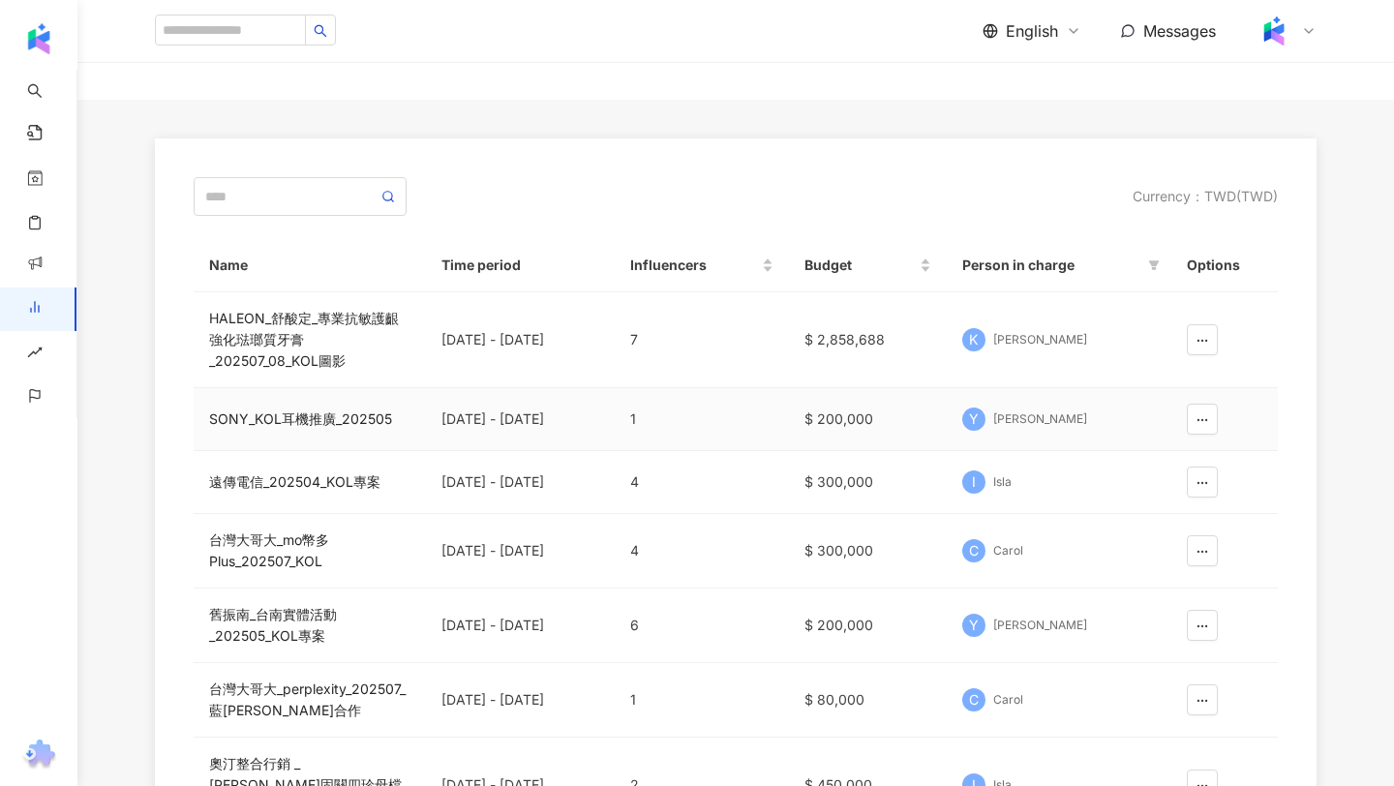
click at [999, 426] on div "[PERSON_NAME]" at bounding box center [1040, 419] width 94 height 16
click at [347, 409] on div "SONY_KOL耳機推廣_202505" at bounding box center [309, 418] width 201 height 21
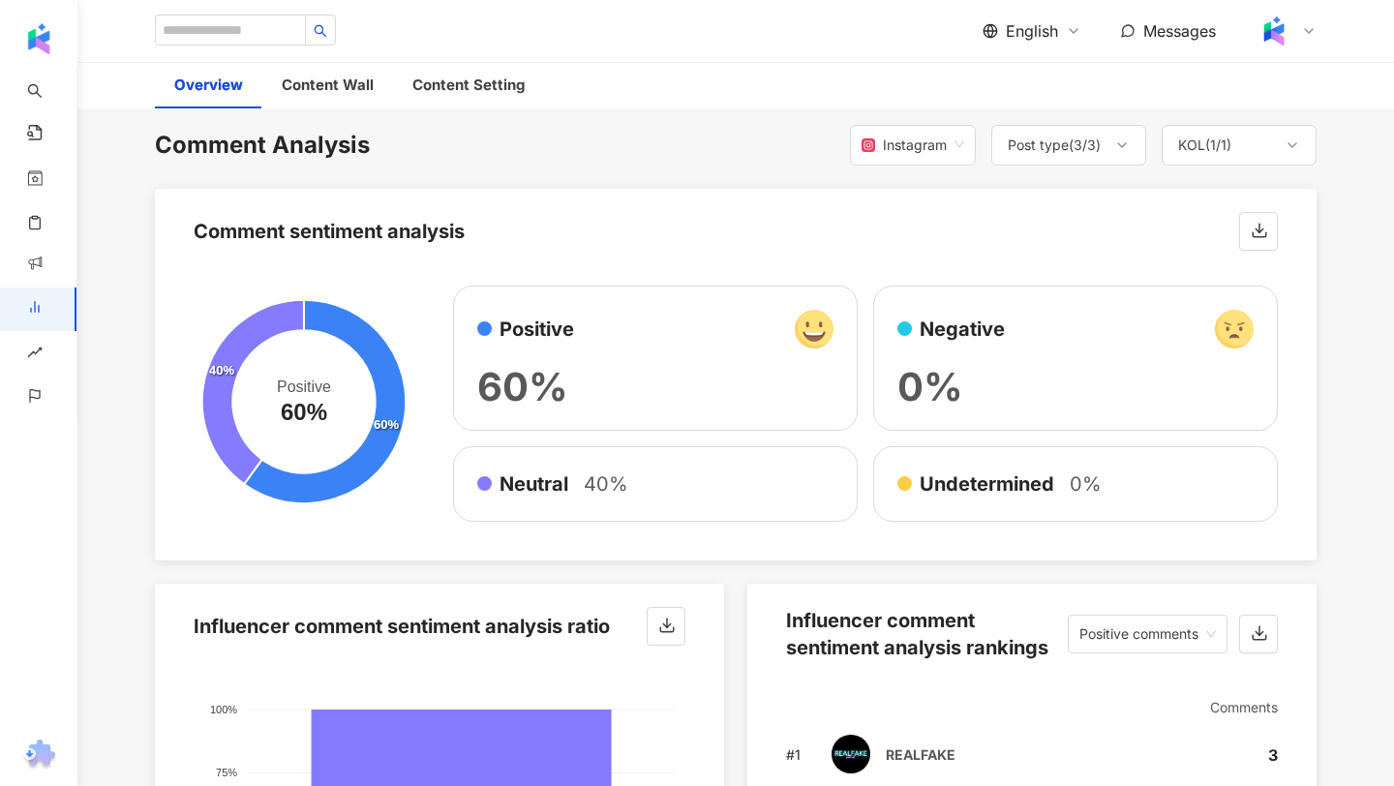
scroll to position [2990, 0]
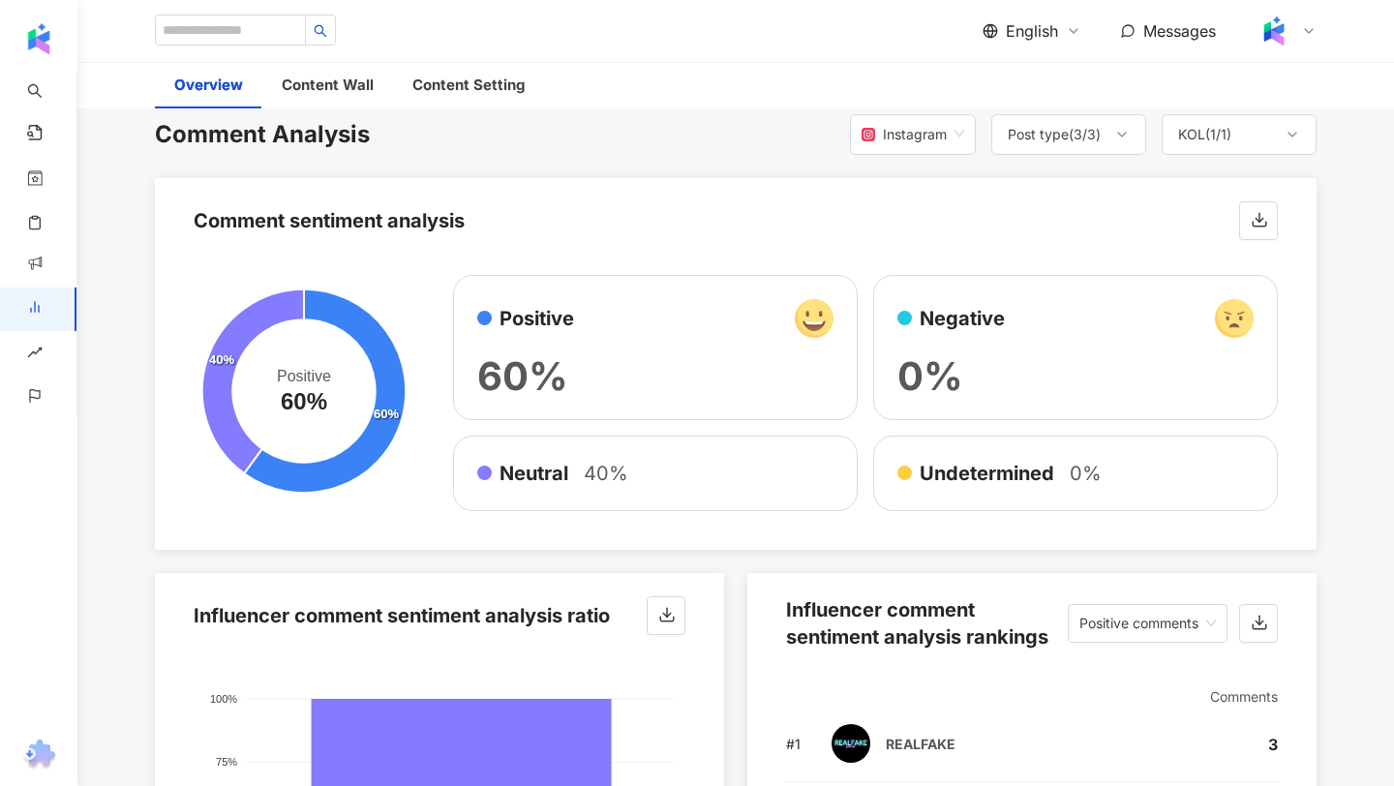
click at [1041, 12] on div "English Messages" at bounding box center [1149, 31] width 334 height 39
click at [1041, 35] on span "English" at bounding box center [1032, 30] width 52 height 21
click at [1042, 79] on div "繁體中文" at bounding box center [1043, 75] width 97 height 34
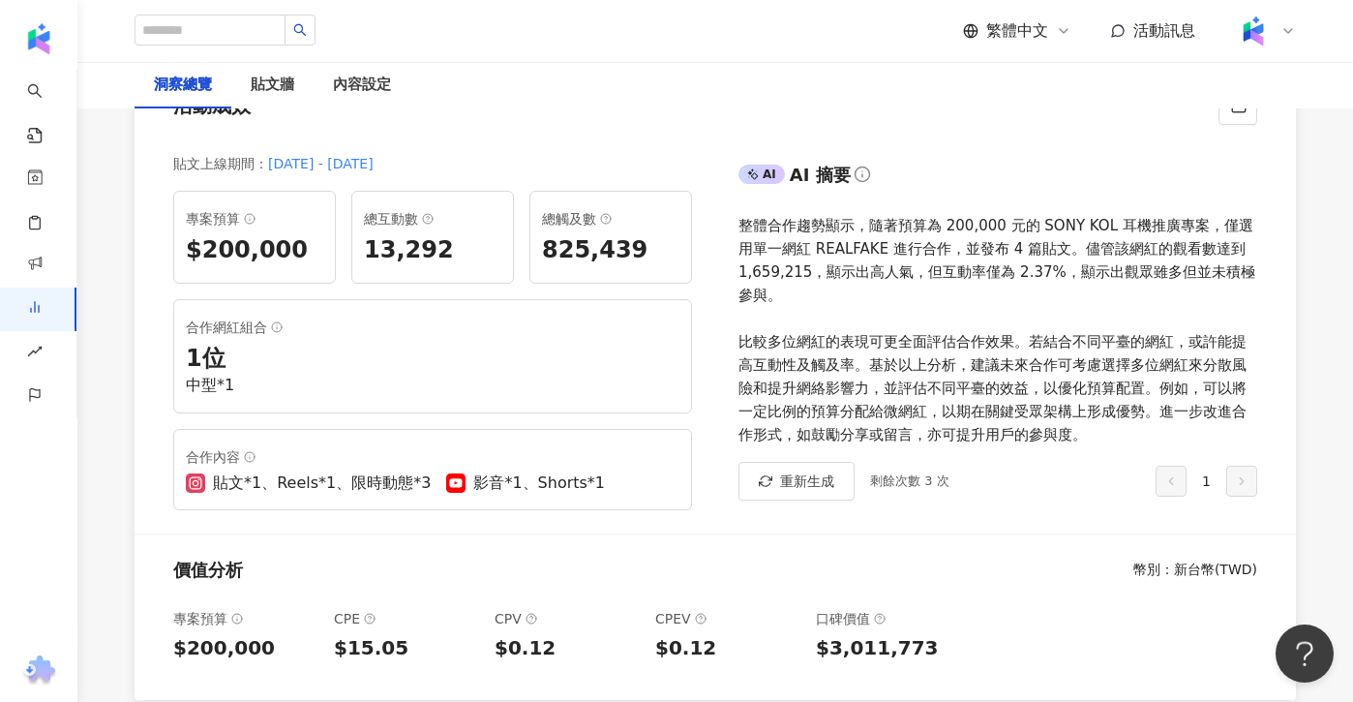
scroll to position [0, 0]
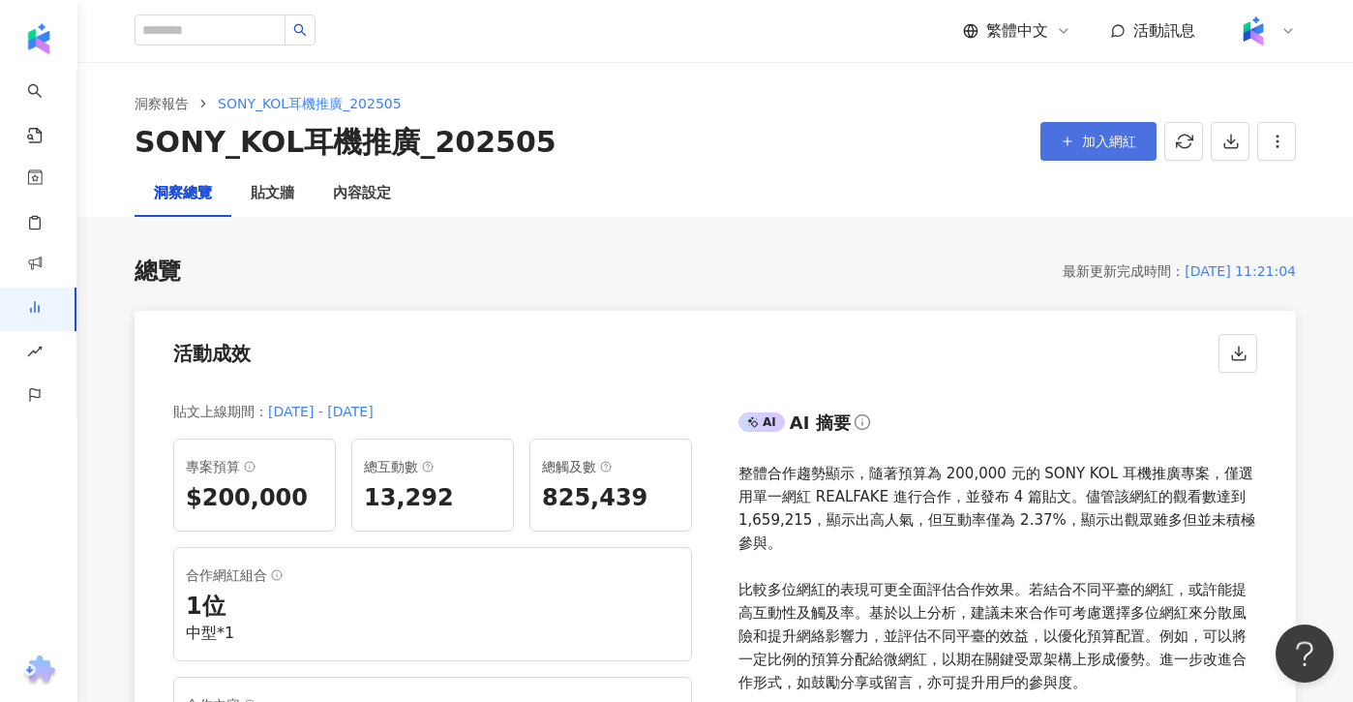
click at [1122, 136] on span "加入網紅" at bounding box center [1109, 141] width 54 height 15
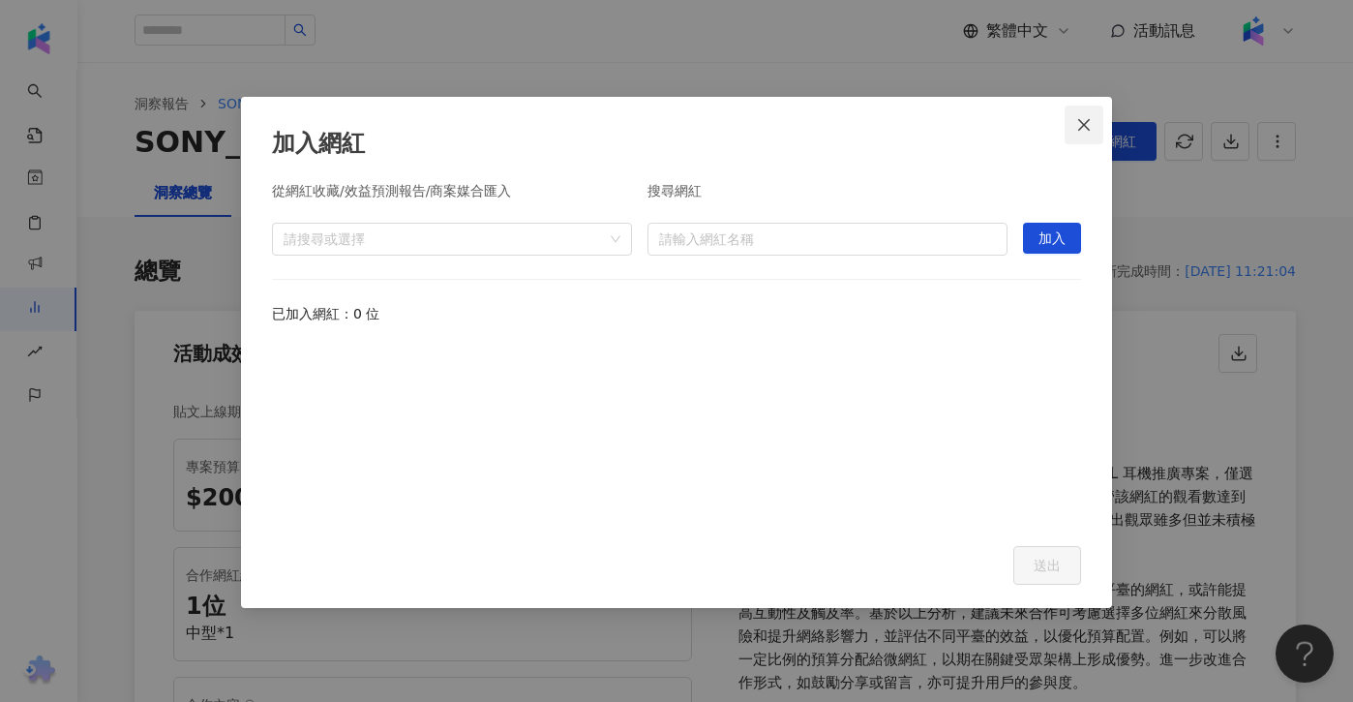
click at [1088, 132] on button "Close" at bounding box center [1084, 125] width 39 height 39
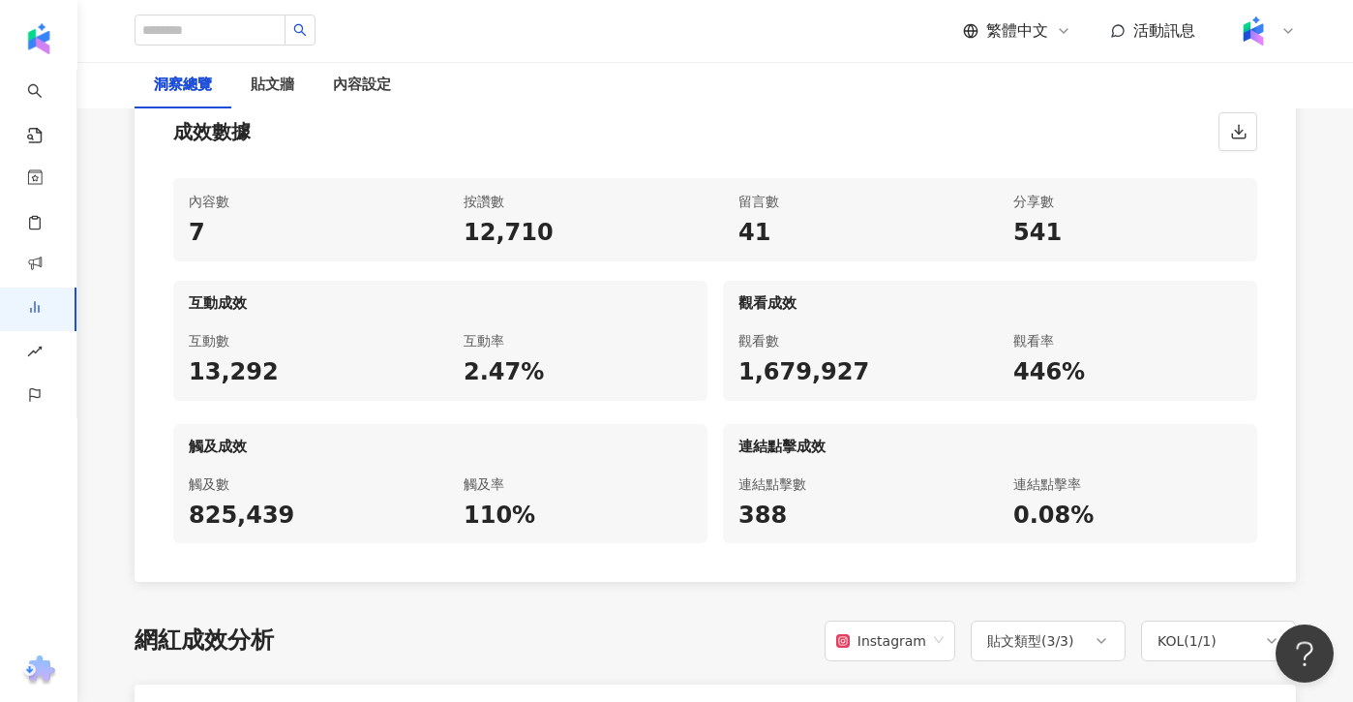
scroll to position [847, 0]
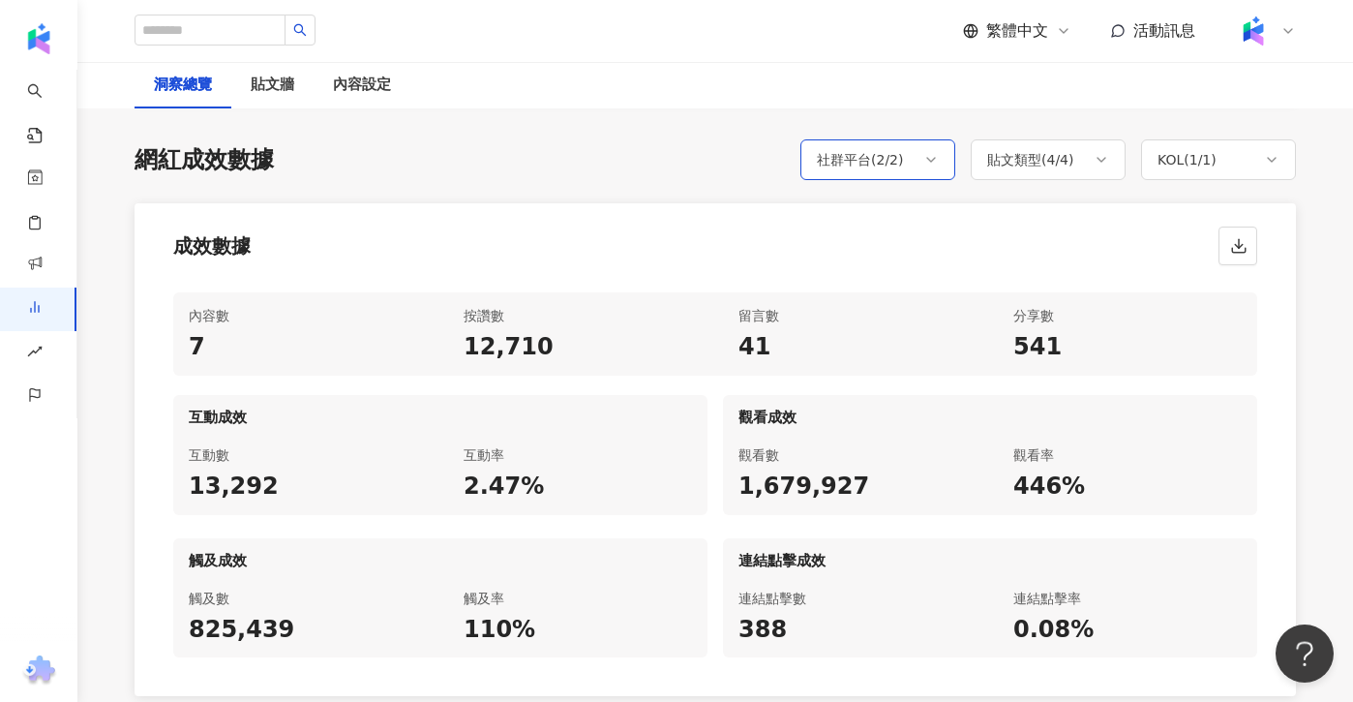
click at [869, 160] on div "社群平台 ( 2 / 2 )" at bounding box center [860, 159] width 87 height 23
click at [1063, 149] on div "貼文類型 ( 4 / 4 )" at bounding box center [1030, 159] width 87 height 23
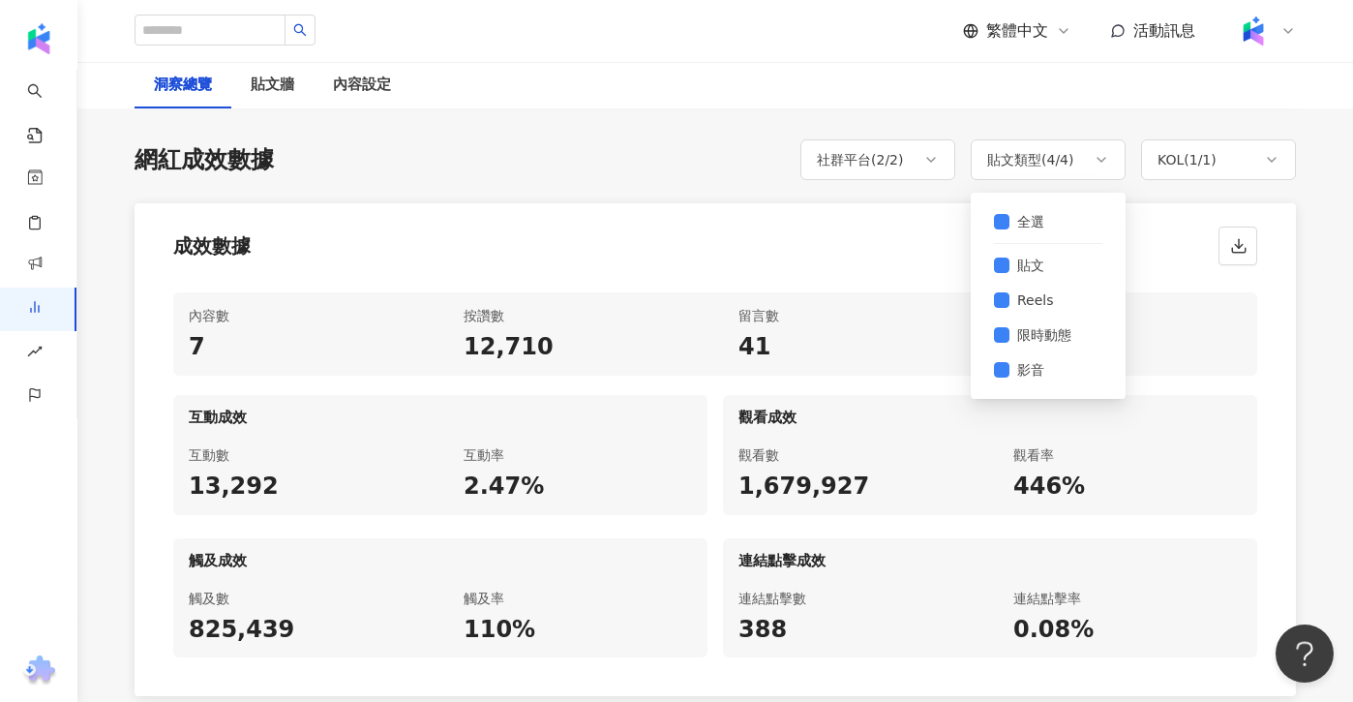
click at [714, 167] on div "網紅成效數據 社群平台 ( 2 / 2 ) 貼文類型 ( 4 / 4 ) KOL ( 1 / 1 ) 全選 Instagram YouTube 全選 貼文 R…" at bounding box center [716, 159] width 1162 height 41
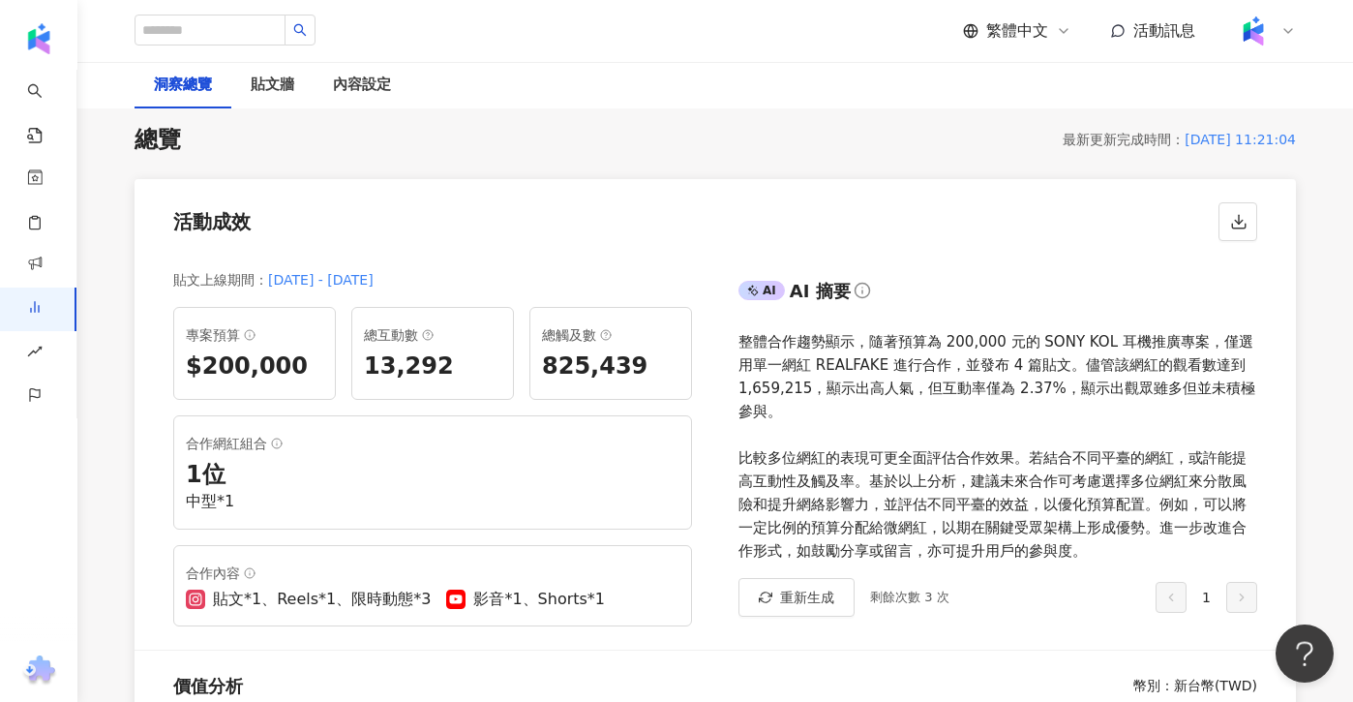
scroll to position [0, 0]
